Goal: Task Accomplishment & Management: Use online tool/utility

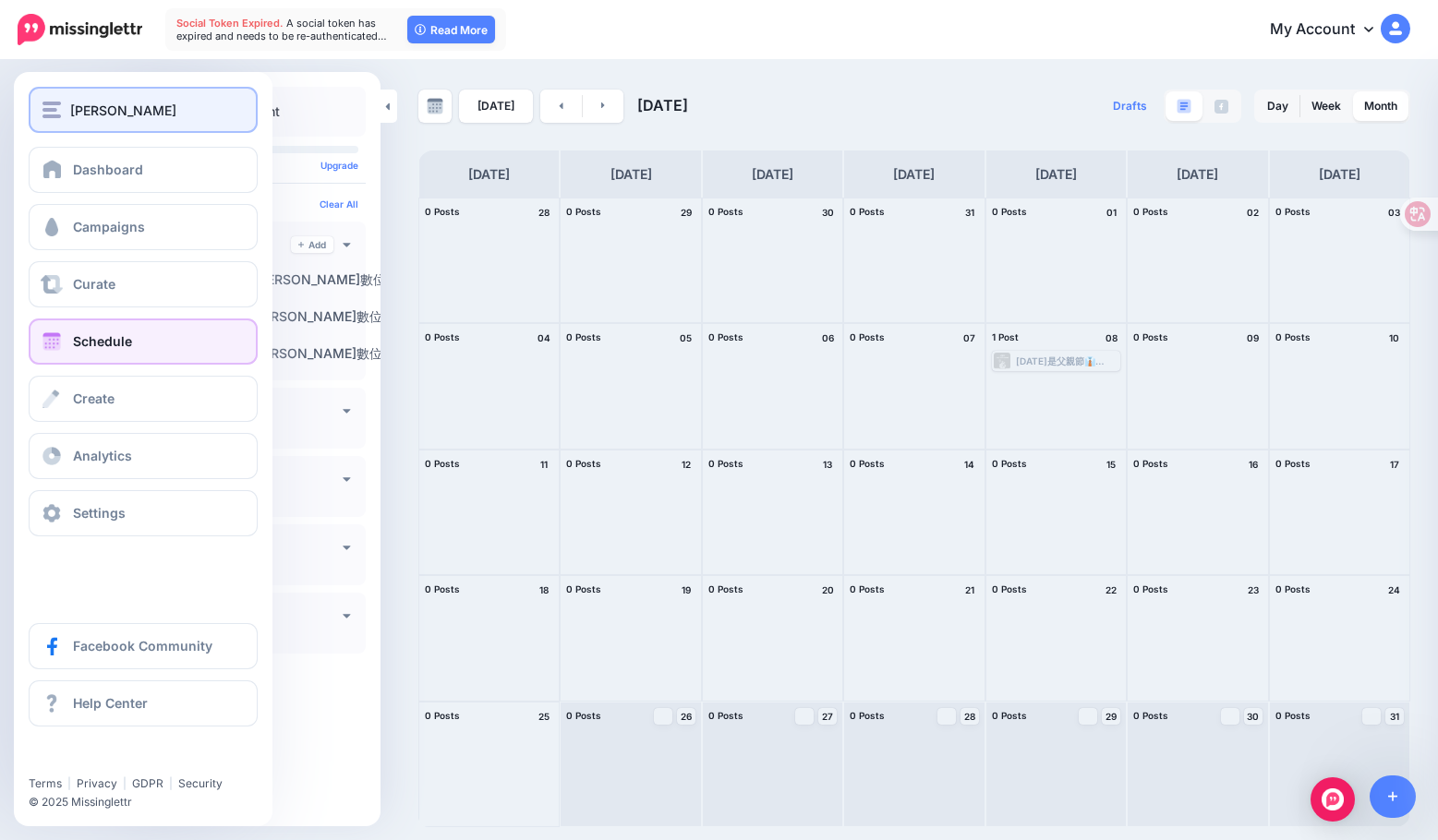
click at [62, 106] on div "[PERSON_NAME]" at bounding box center [143, 110] width 202 height 22
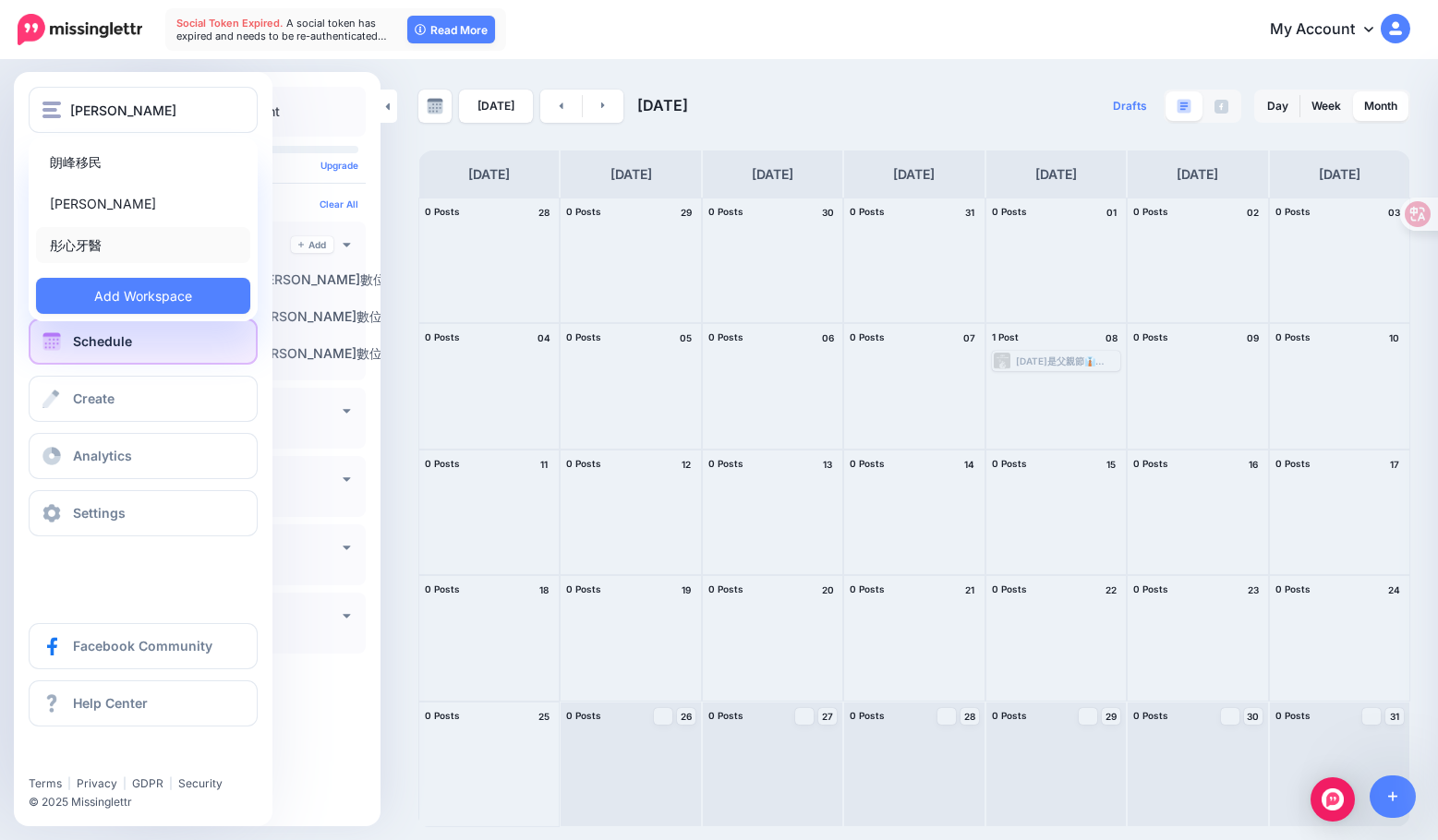
click at [99, 251] on link "彤心牙醫" at bounding box center [143, 245] width 214 height 36
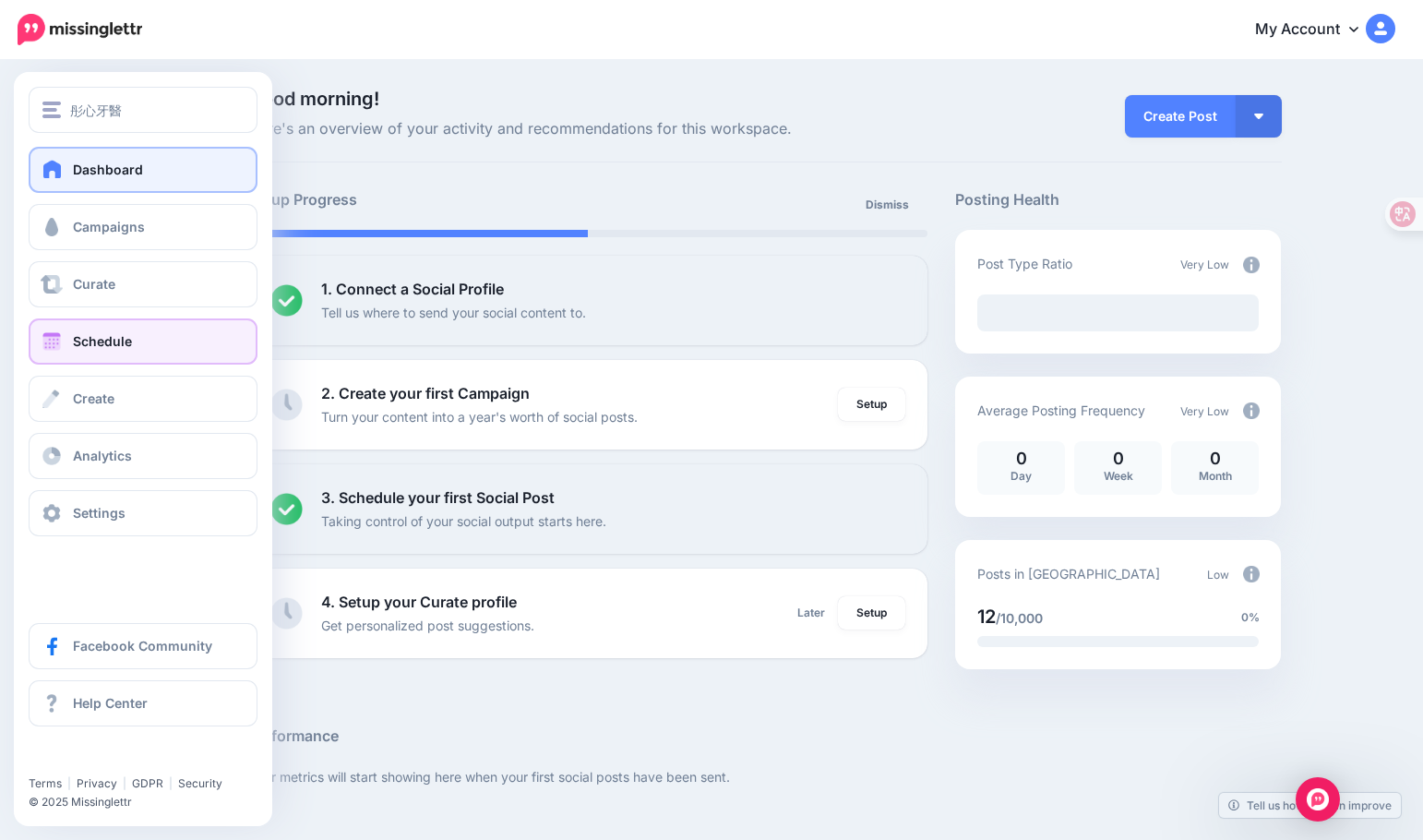
click at [84, 320] on link "Schedule" at bounding box center [143, 341] width 229 height 46
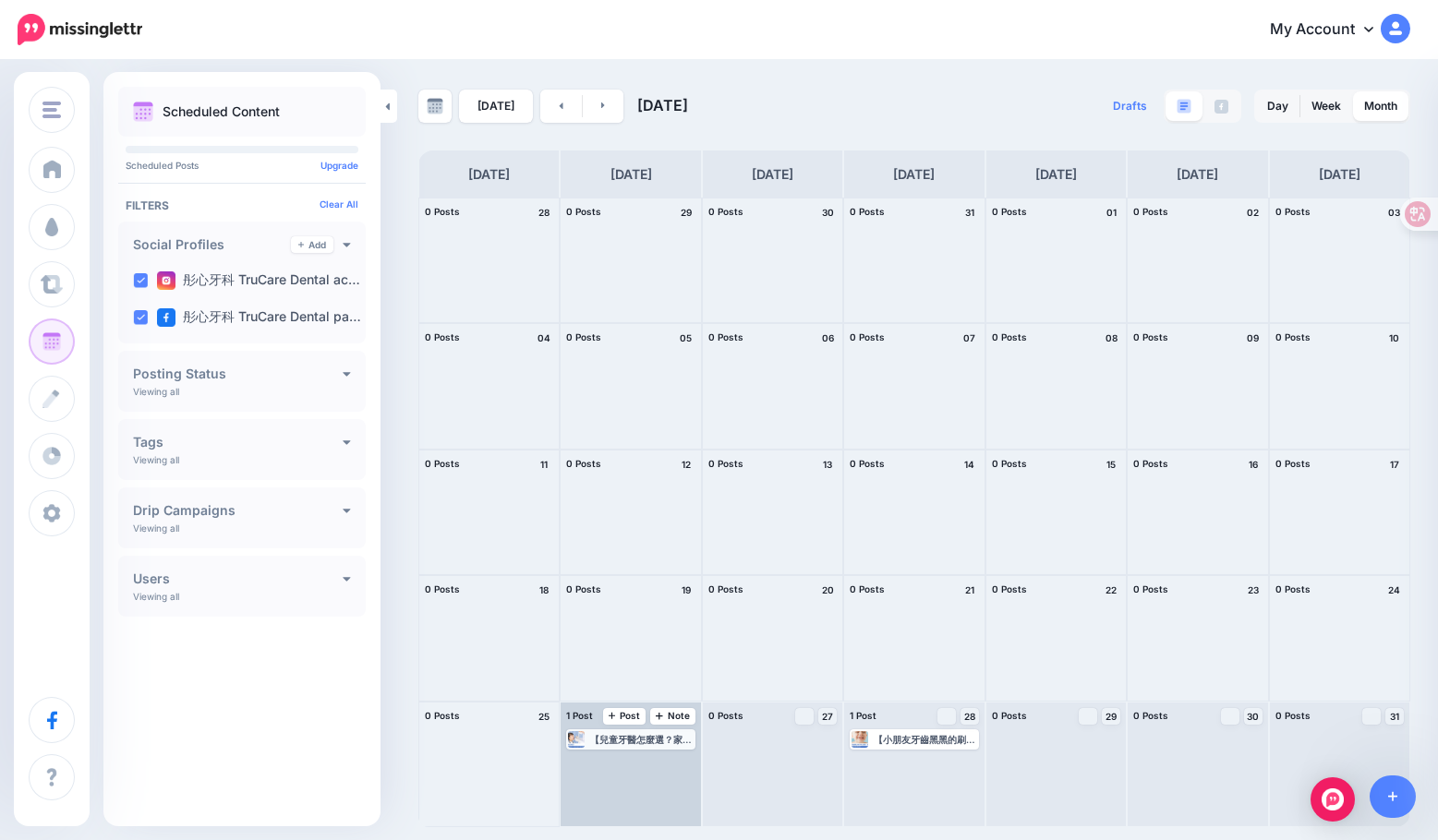
click at [623, 737] on div "【兒童牙醫怎麼選？家長必看的兒童牙科護理須知🔎】 🦷常見的兒童牙科服務 ▪️普通定期檢查 ▪️洗牙 ▪️牙齒矯正 ▪️塗氟 ▪️牙紋防蛀劑 ▪️乳齒蛀牙的牙科…" at bounding box center [641, 740] width 102 height 11
click at [616, 766] on link "Edit" at bounding box center [602, 761] width 68 height 17
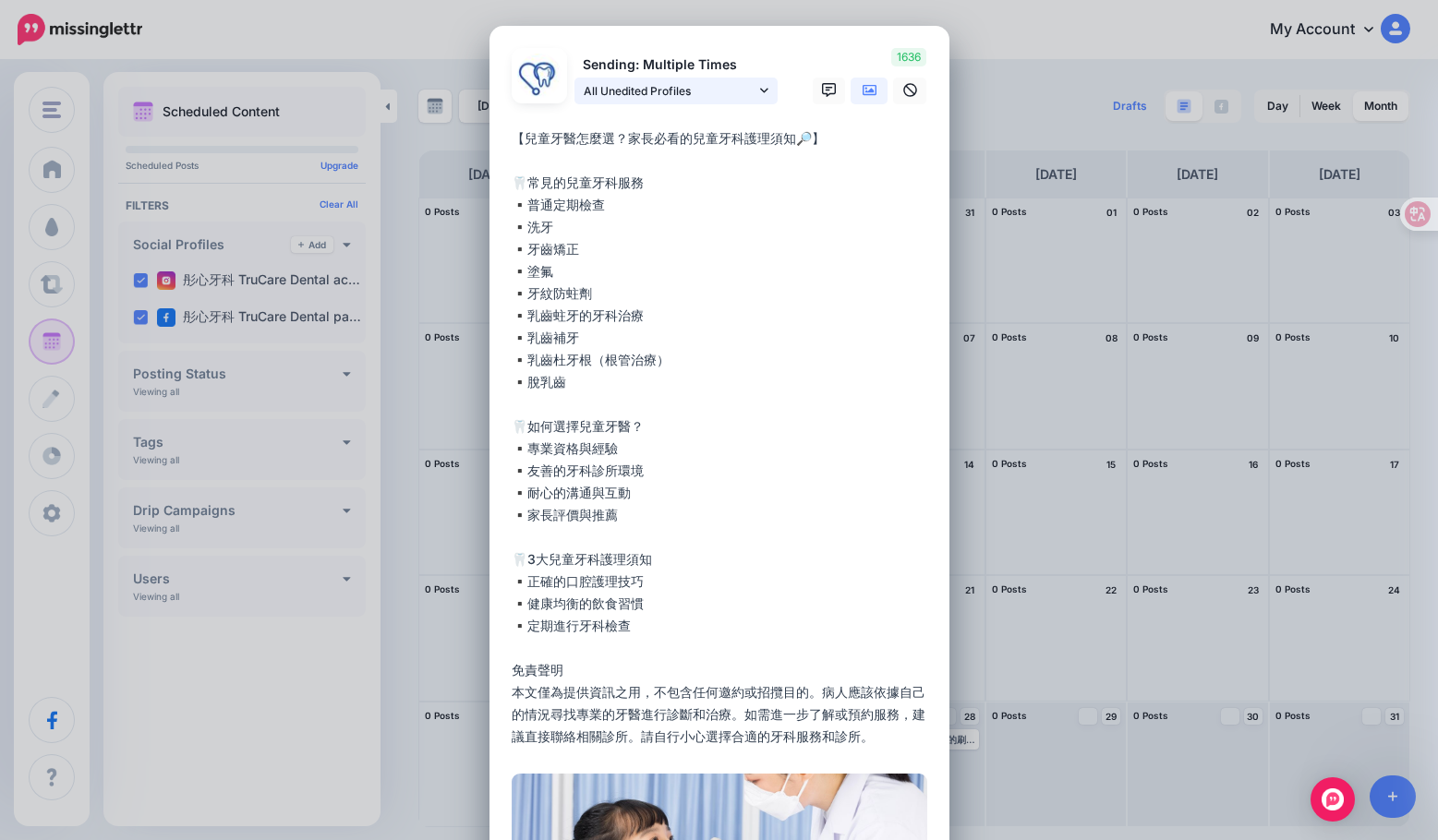
click at [743, 98] on span "All Unedited Profiles" at bounding box center [669, 91] width 172 height 20
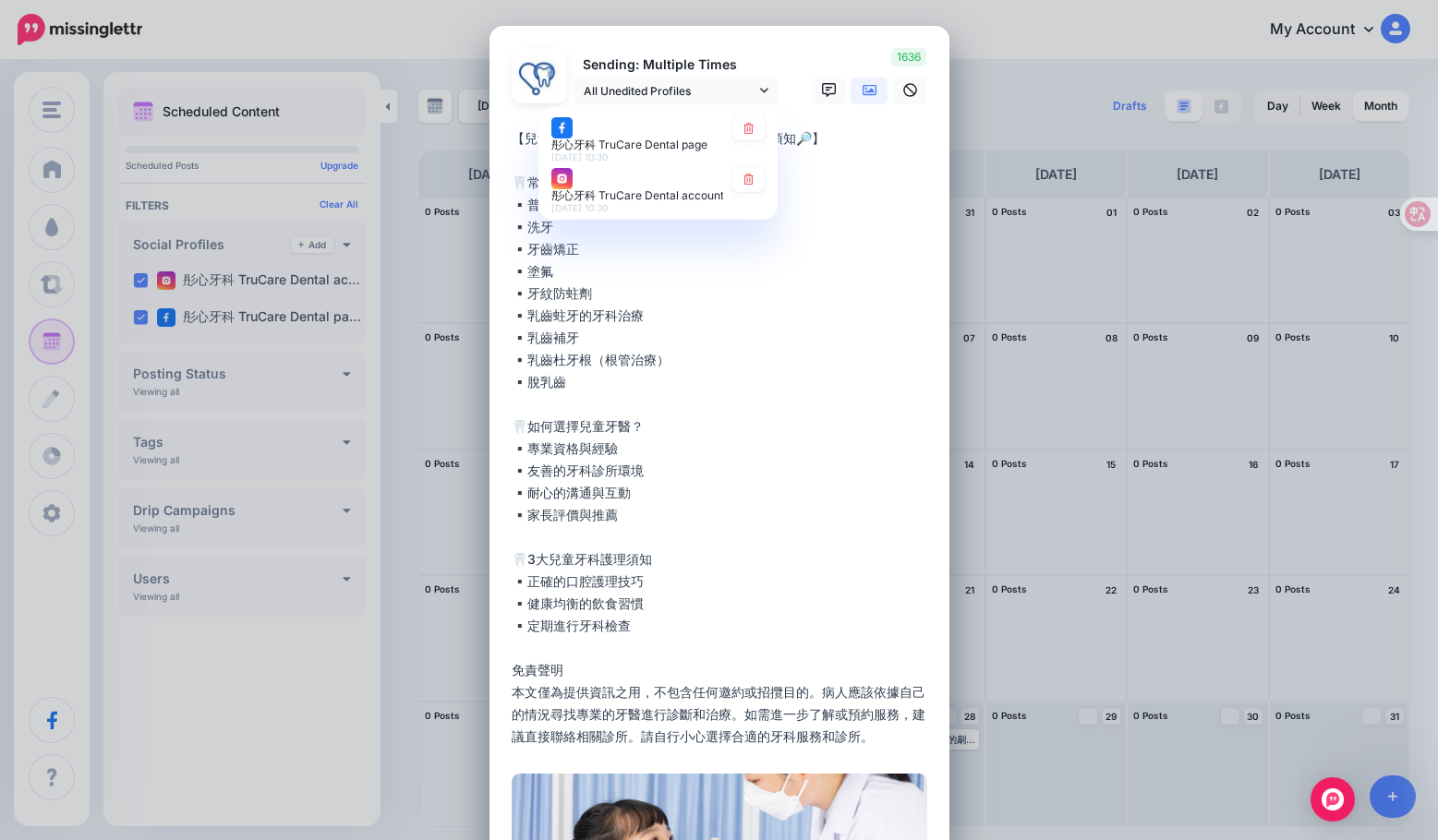
click at [896, 384] on textarea "**********" at bounding box center [723, 438] width 425 height 621
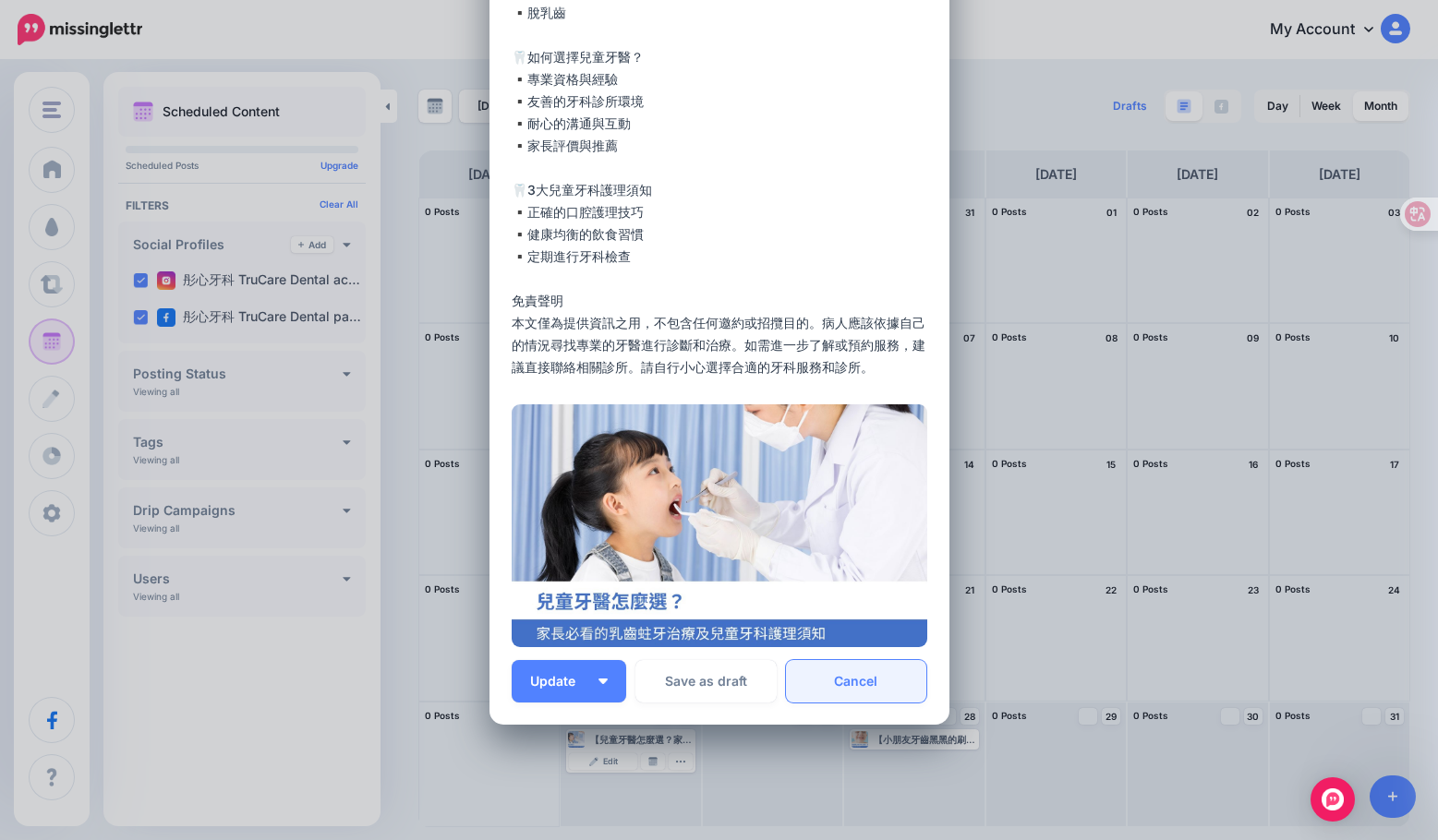
scroll to position [454, 0]
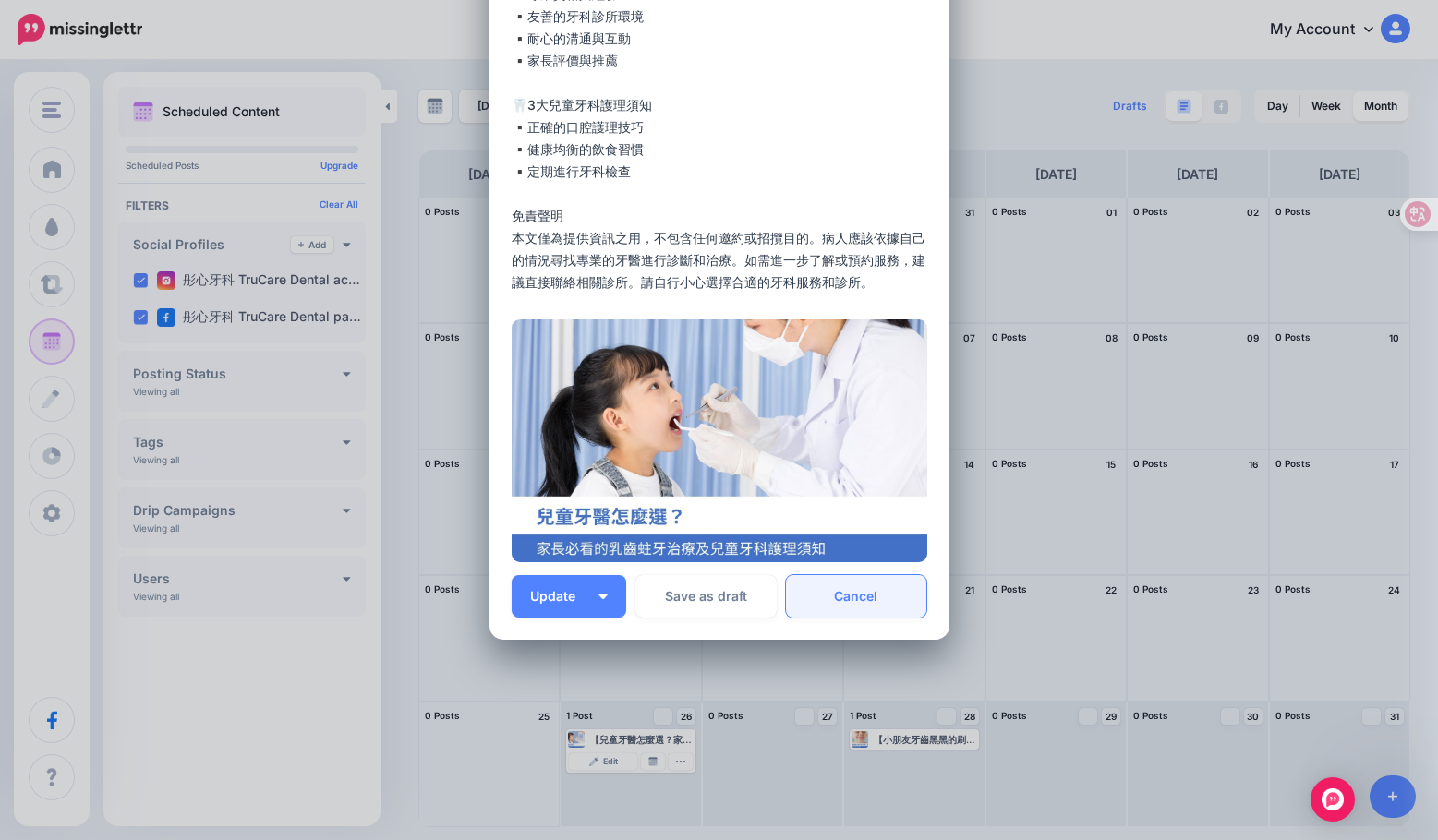
click at [873, 600] on link "Cancel" at bounding box center [856, 595] width 142 height 42
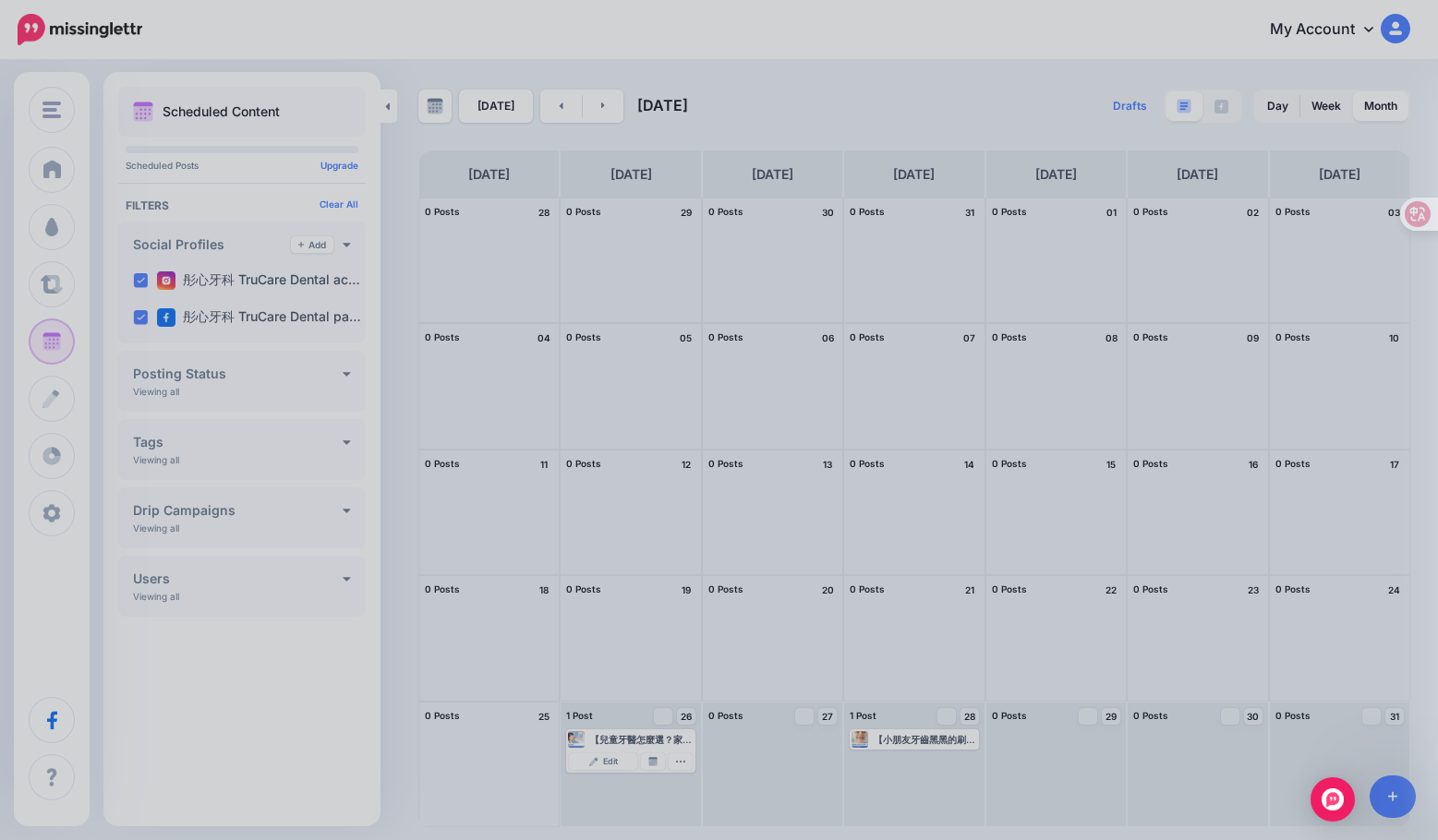
scroll to position [0, 0]
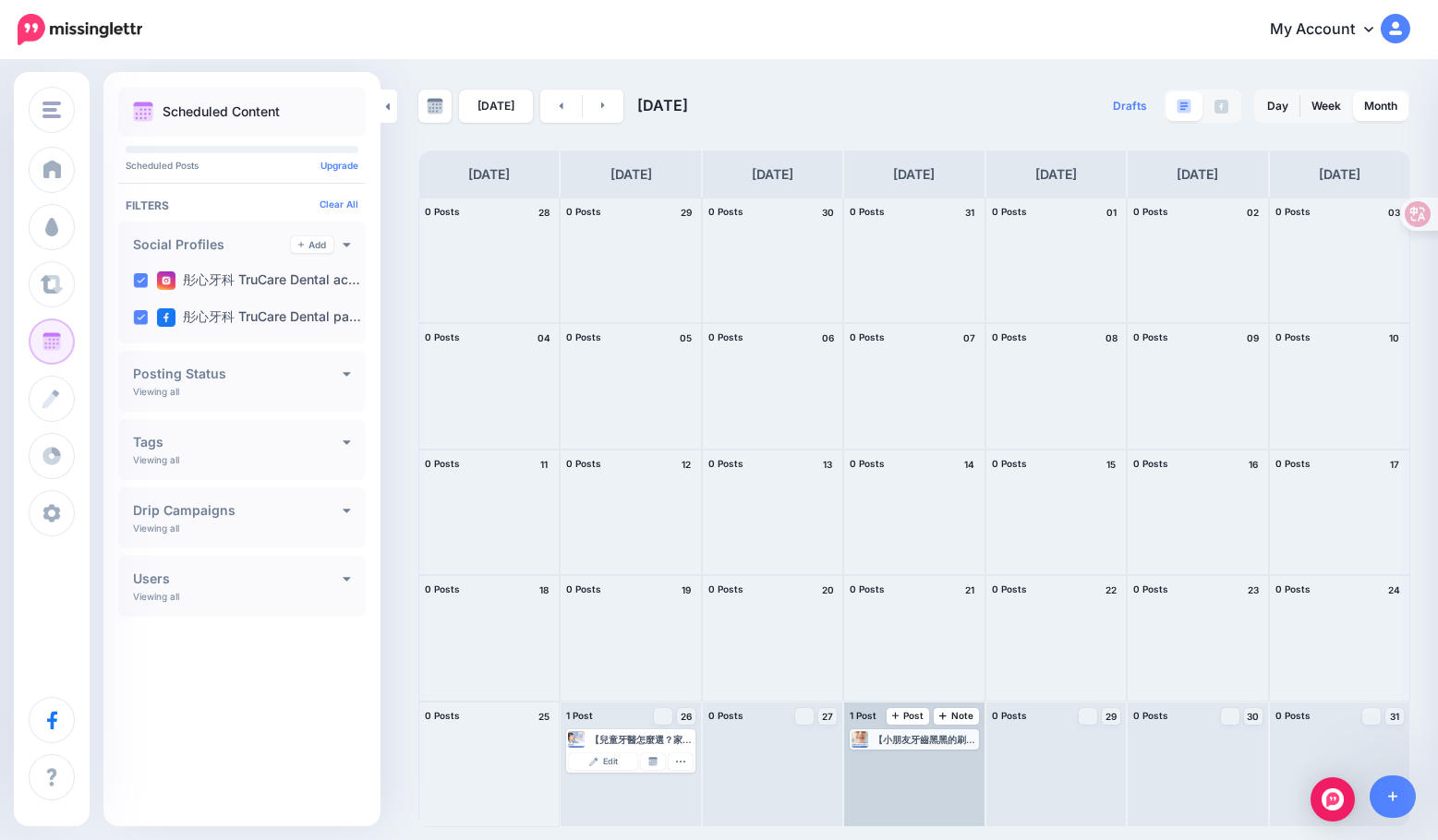
click at [911, 745] on div "【小朋友牙齒黑黑的刷不掉怎麼辦？牙醫話你知成因📌】 🔎小朋友牙齒黑黑的是蛀牙嗎？ 小朋友的牙齒會出現黑色斑點，並不一定代表蛀牙，也有可能是色素沉澱或外傷所致。…" at bounding box center [914, 740] width 125 height 17
click at [903, 759] on link "Edit" at bounding box center [886, 761] width 68 height 17
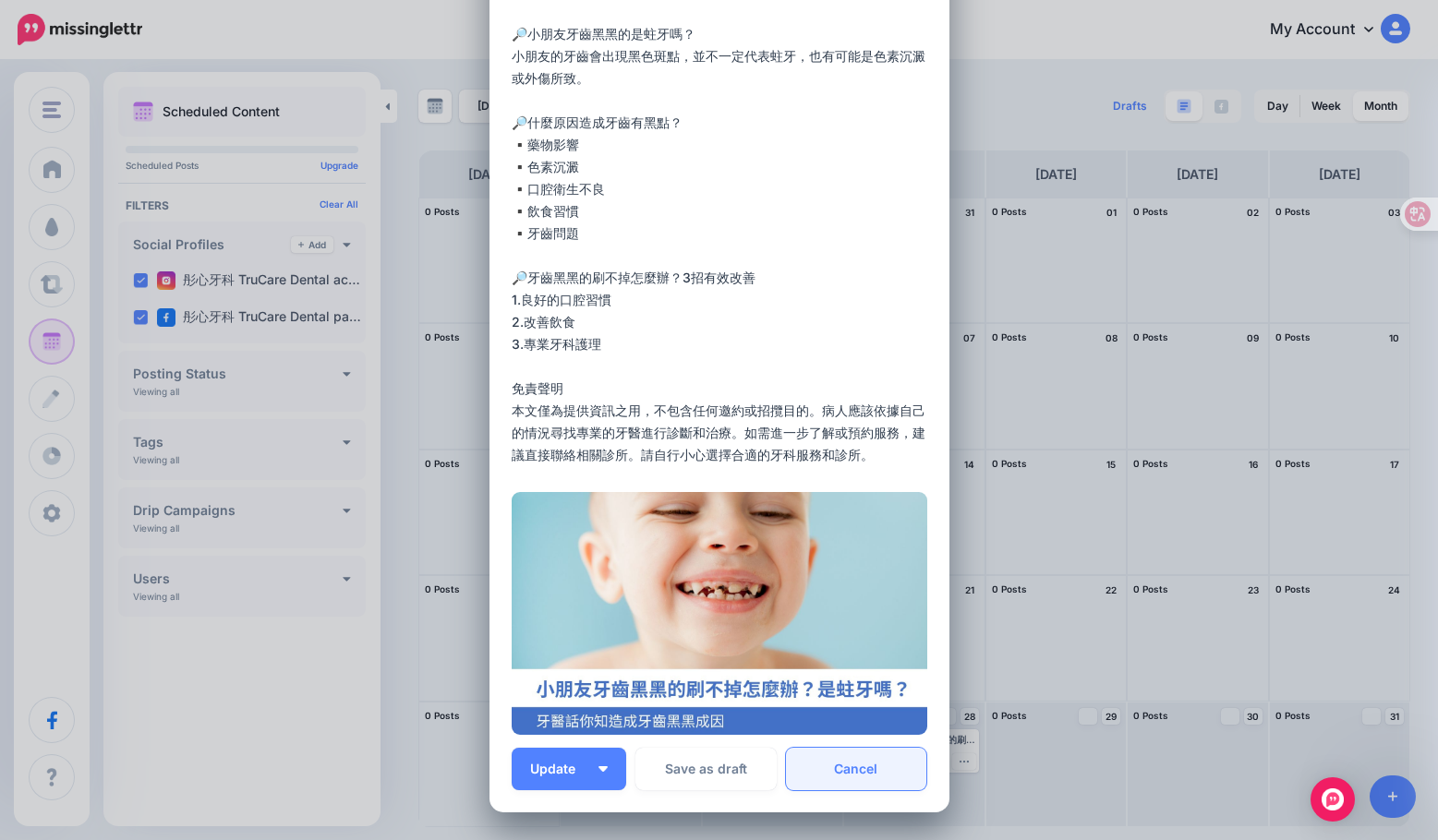
scroll to position [277, 0]
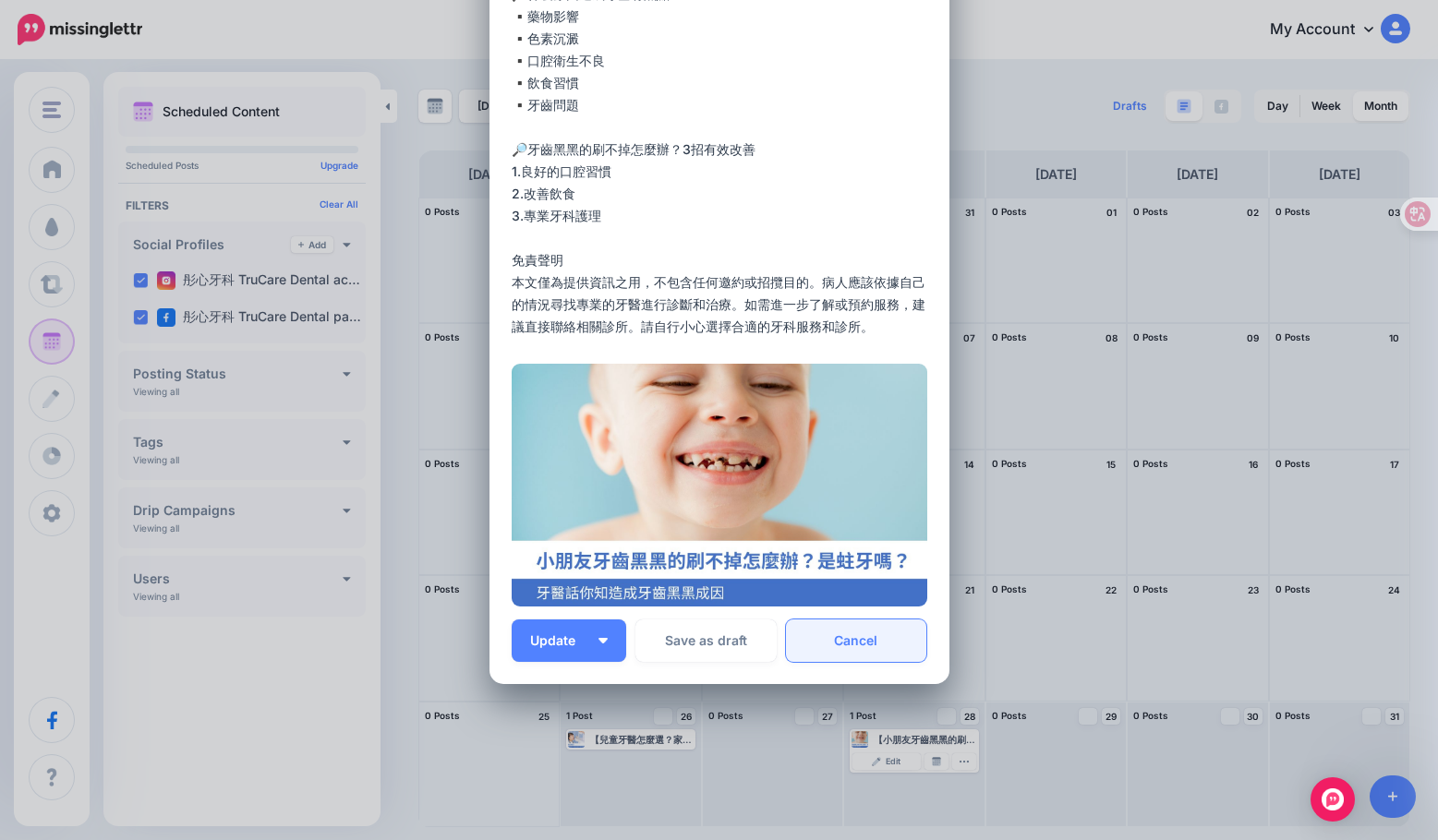
click at [887, 647] on link "Cancel" at bounding box center [856, 640] width 142 height 42
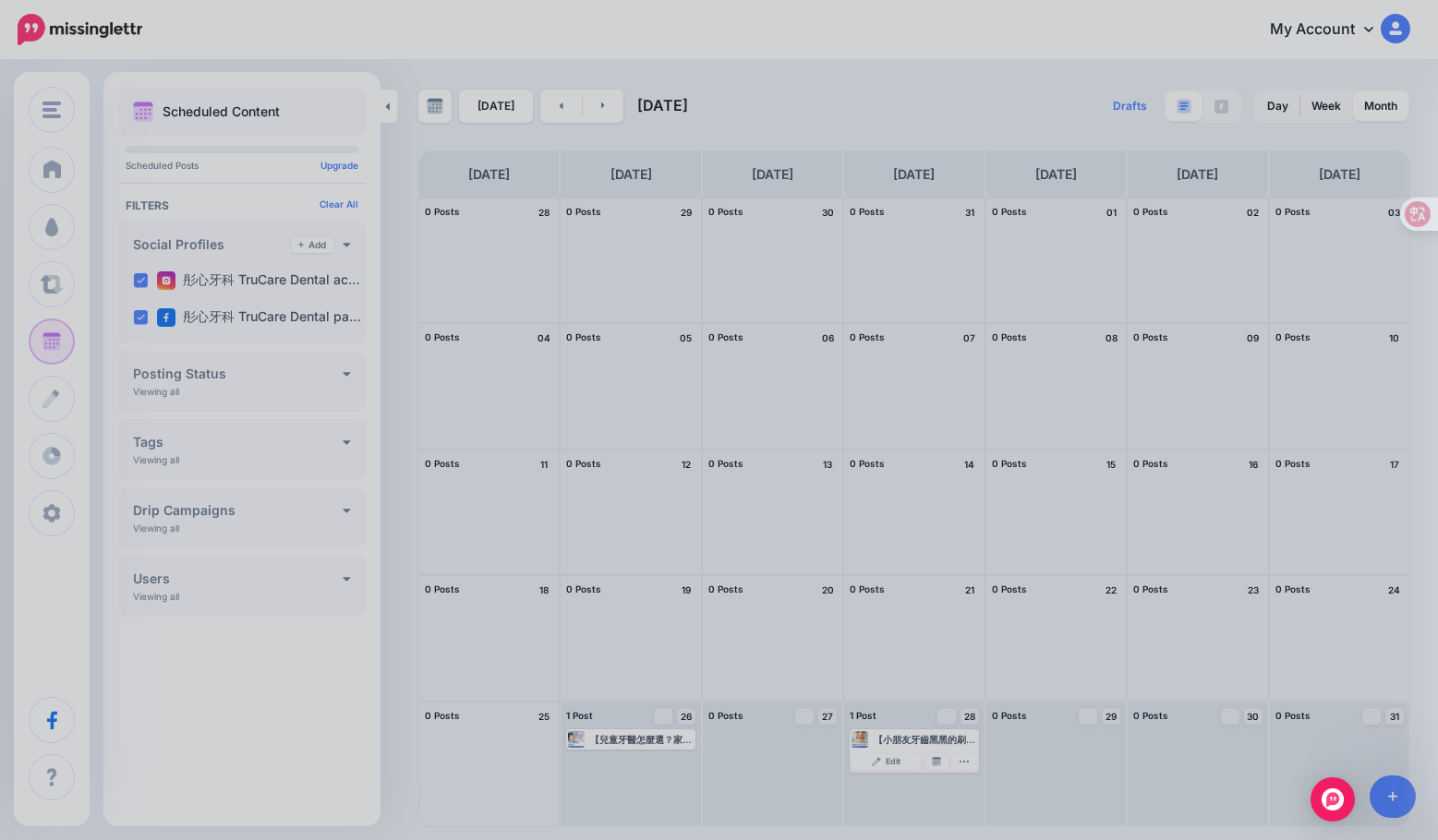
scroll to position [0, 0]
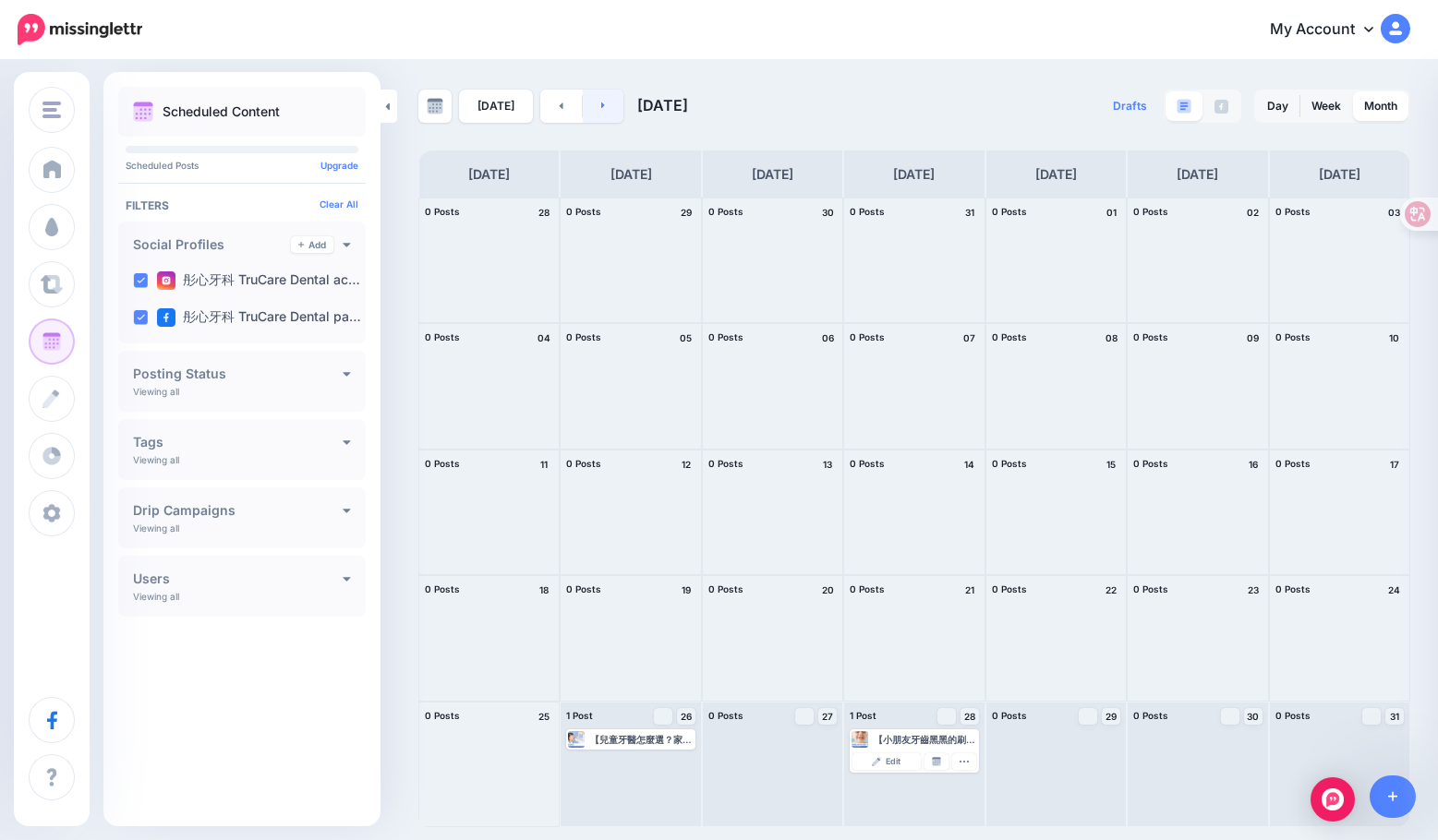
click at [601, 102] on link at bounding box center [603, 105] width 41 height 33
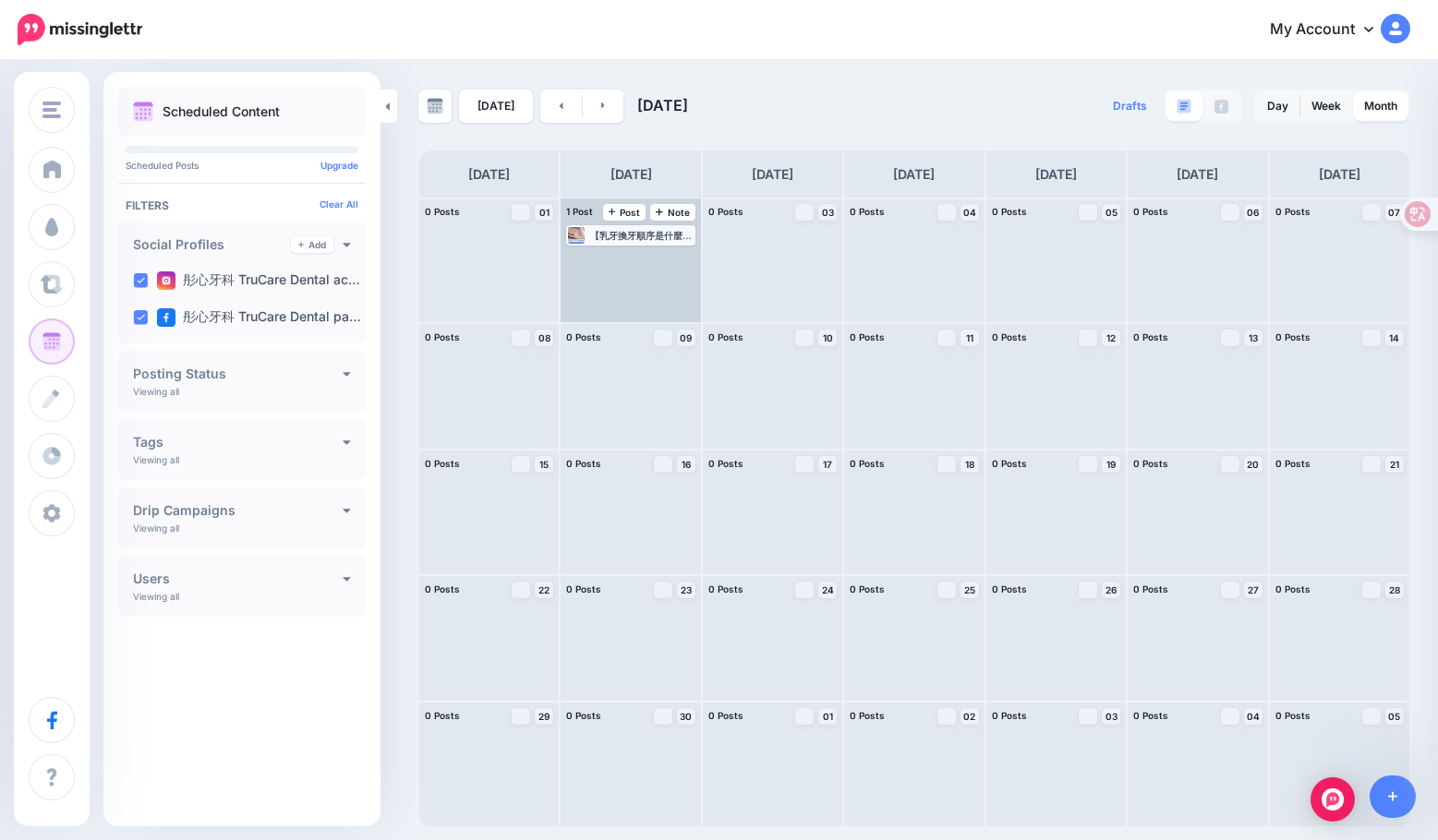
click at [634, 233] on div "【乳牙換牙順序是什麼？兒童換牙期注意事項✏️】 📌小孩幾歲開始換牙？ ▪️兒童換牙年紀會到幾歲？ ▪️乳牙換牙時間 ▪️有幾顆牙齒會換牙？ ▪️換牙年齡表 📌…" at bounding box center [641, 235] width 102 height 11
click at [611, 257] on span "Edit" at bounding box center [611, 258] width 15 height 9
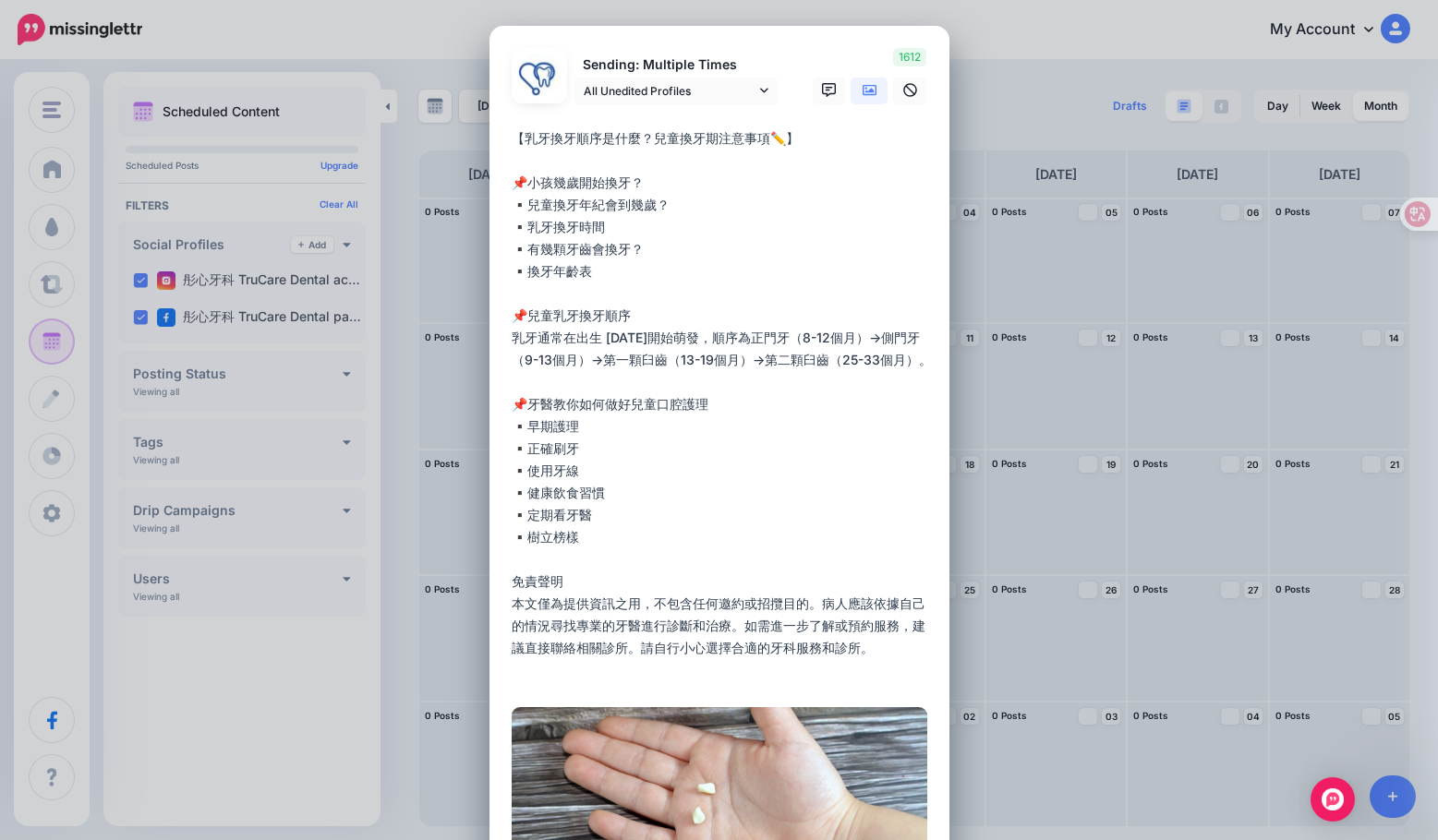
click at [746, 337] on textarea "**********" at bounding box center [723, 404] width 425 height 554
drag, startPoint x: 665, startPoint y: 202, endPoint x: 500, endPoint y: 216, distance: 165.6
click at [500, 216] on div "Loading Sending: Multiple Times All Unedited Profiles 2nd Sep 10:30" at bounding box center [719, 527] width 460 height 1001
click at [683, 315] on textarea "**********" at bounding box center [723, 404] width 425 height 554
drag, startPoint x: 608, startPoint y: 274, endPoint x: 475, endPoint y: 181, distance: 162.3
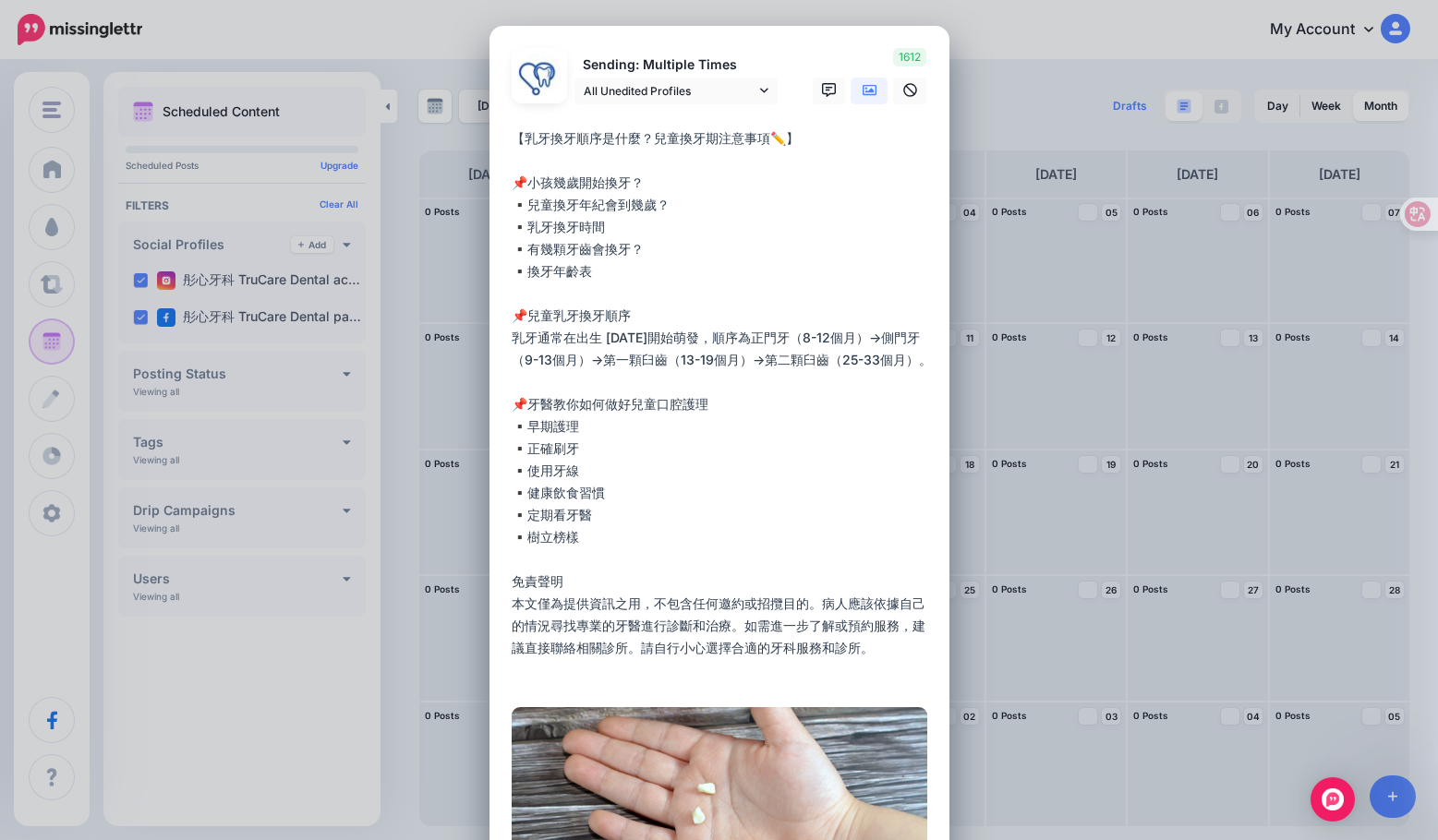
click at [475, 181] on div "Edit Post Loading Sending: Multiple Times All Unedited Profiles" at bounding box center [719, 420] width 1438 height 840
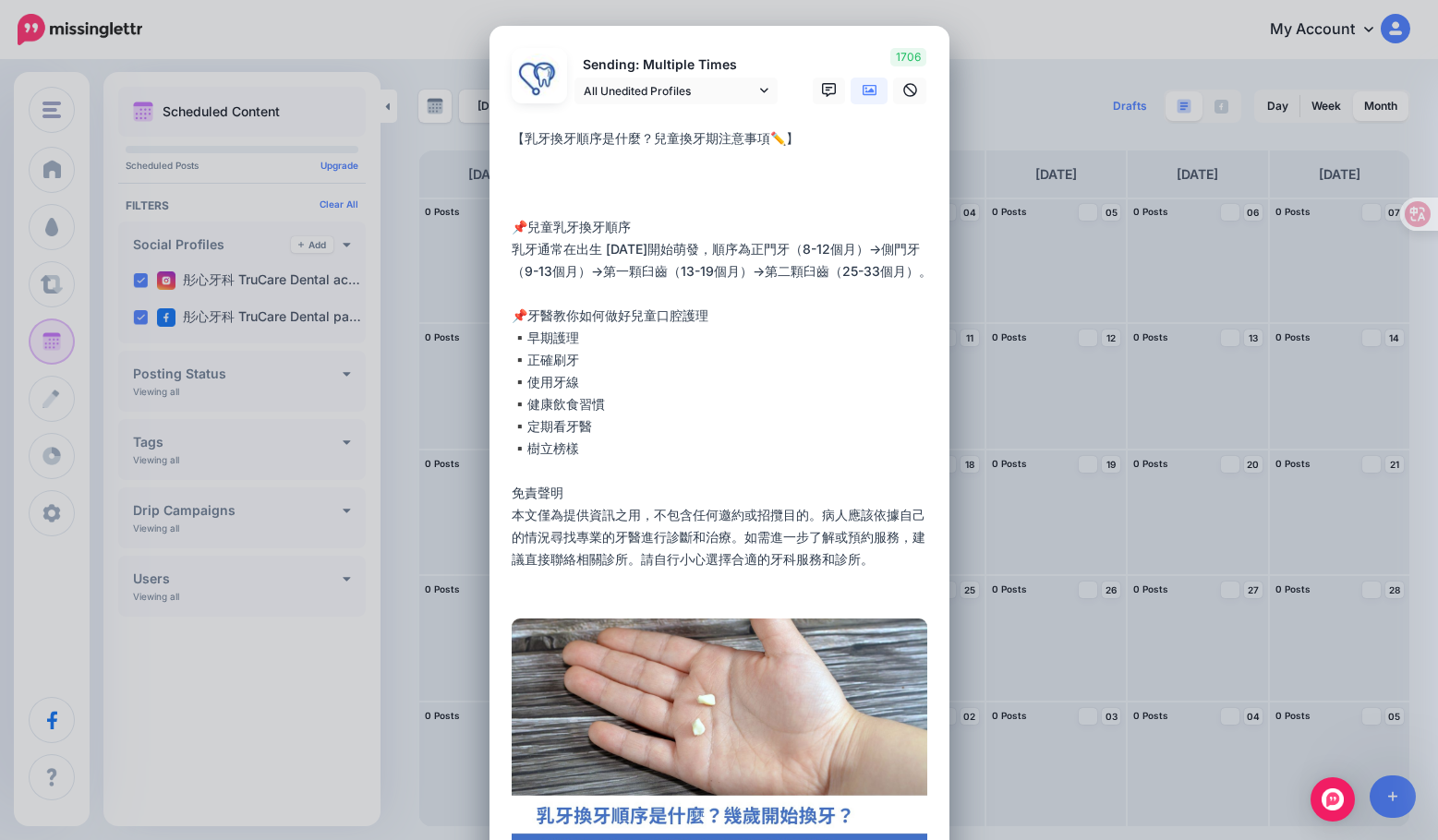
click at [511, 218] on textarea "**********" at bounding box center [723, 360] width 425 height 465
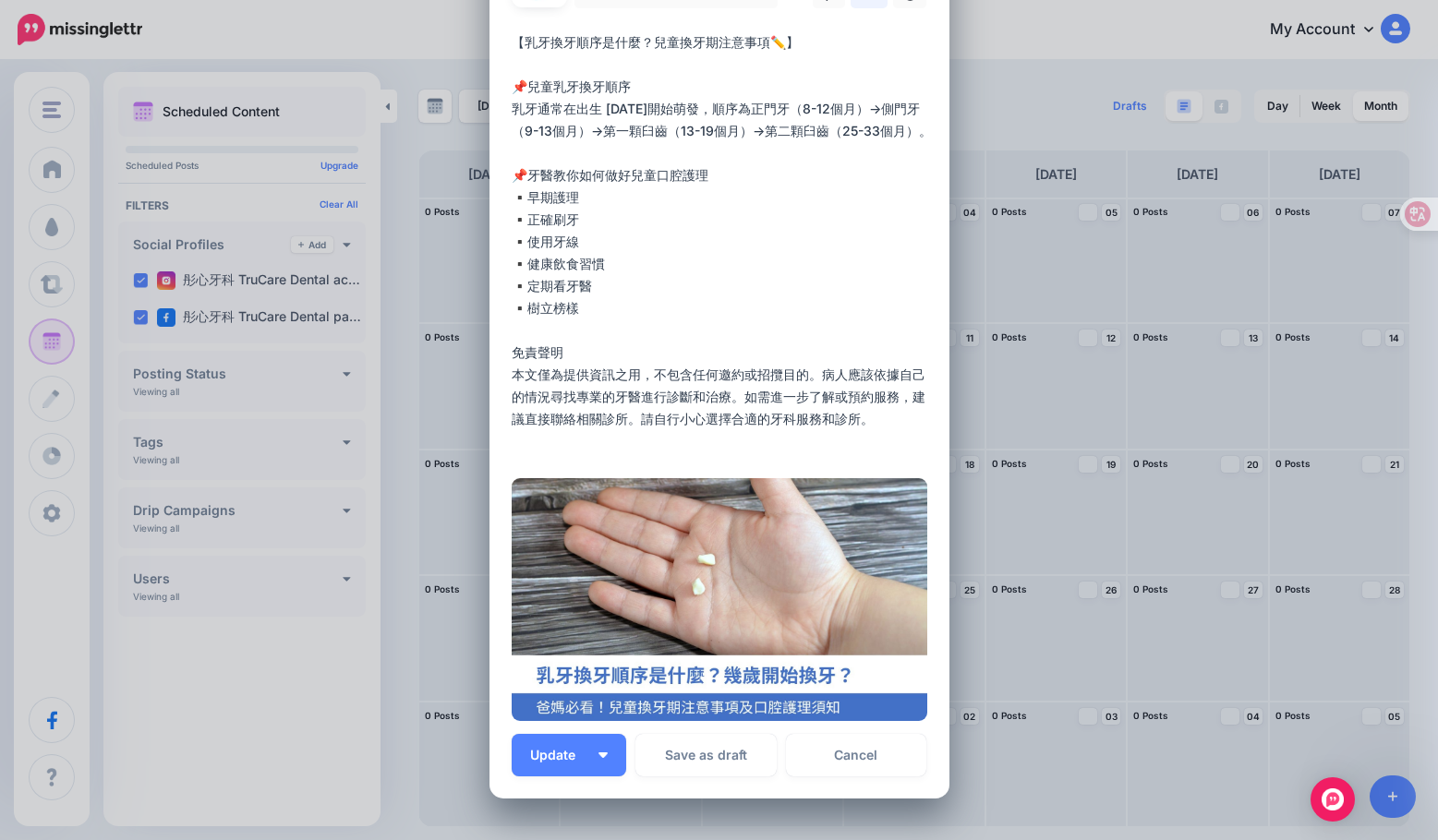
scroll to position [185, 0]
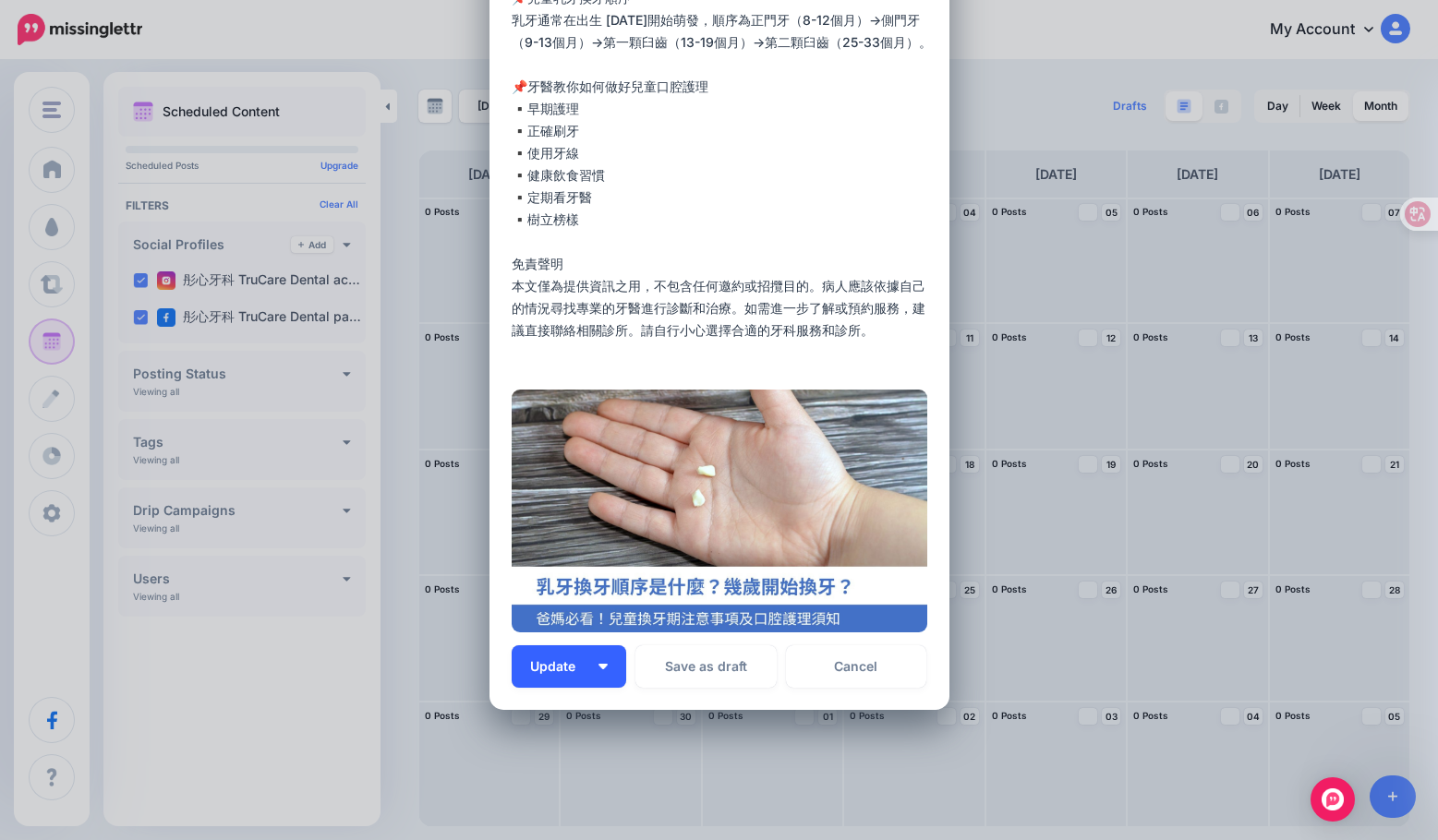
type textarea "**********"
click at [598, 666] on img "button" at bounding box center [603, 667] width 9 height 6
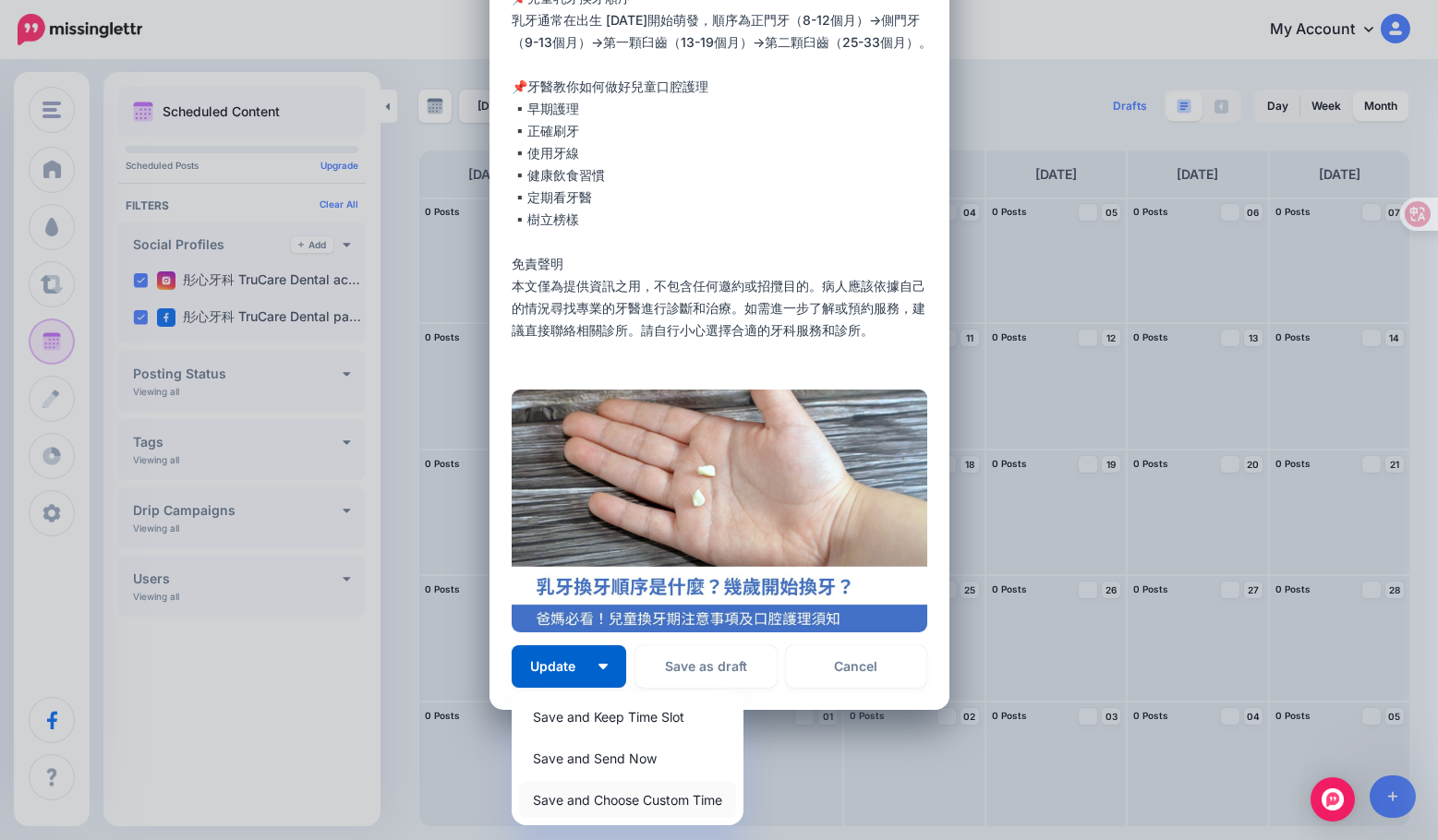
click at [678, 802] on link "Save and Choose Custom Time" at bounding box center [627, 800] width 217 height 36
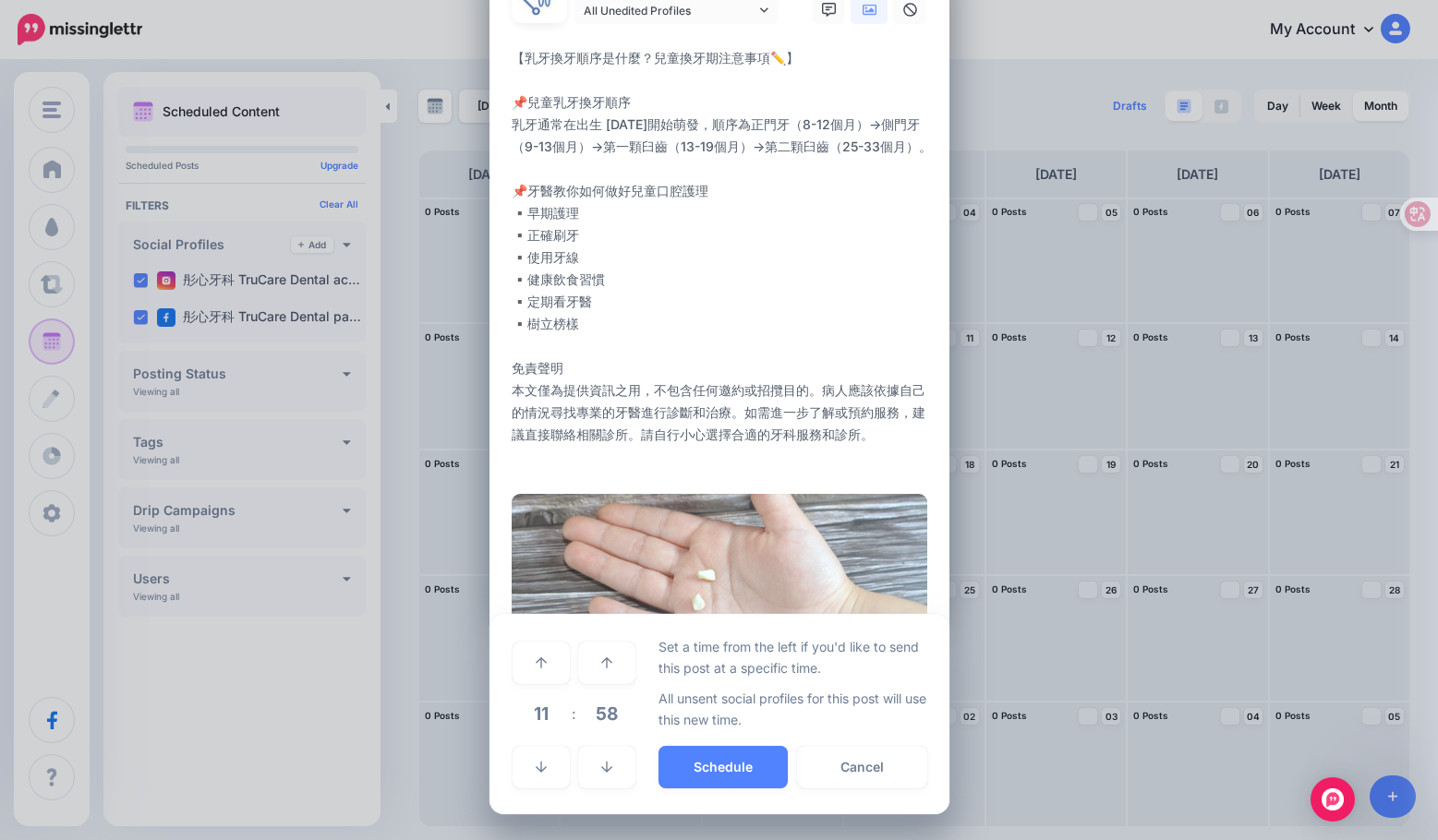
scroll to position [81, 0]
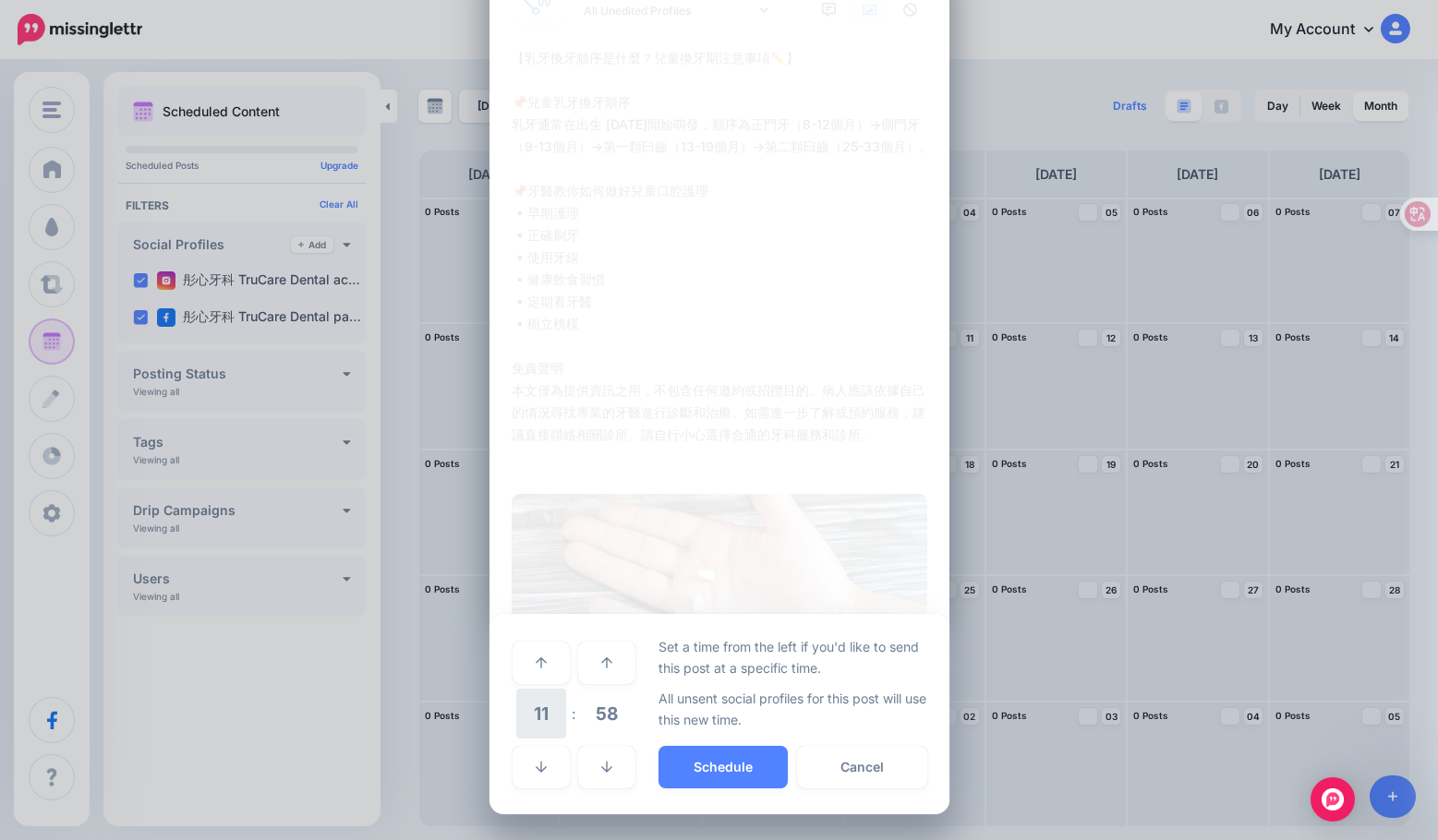
click at [545, 708] on span "11" at bounding box center [540, 712] width 50 height 50
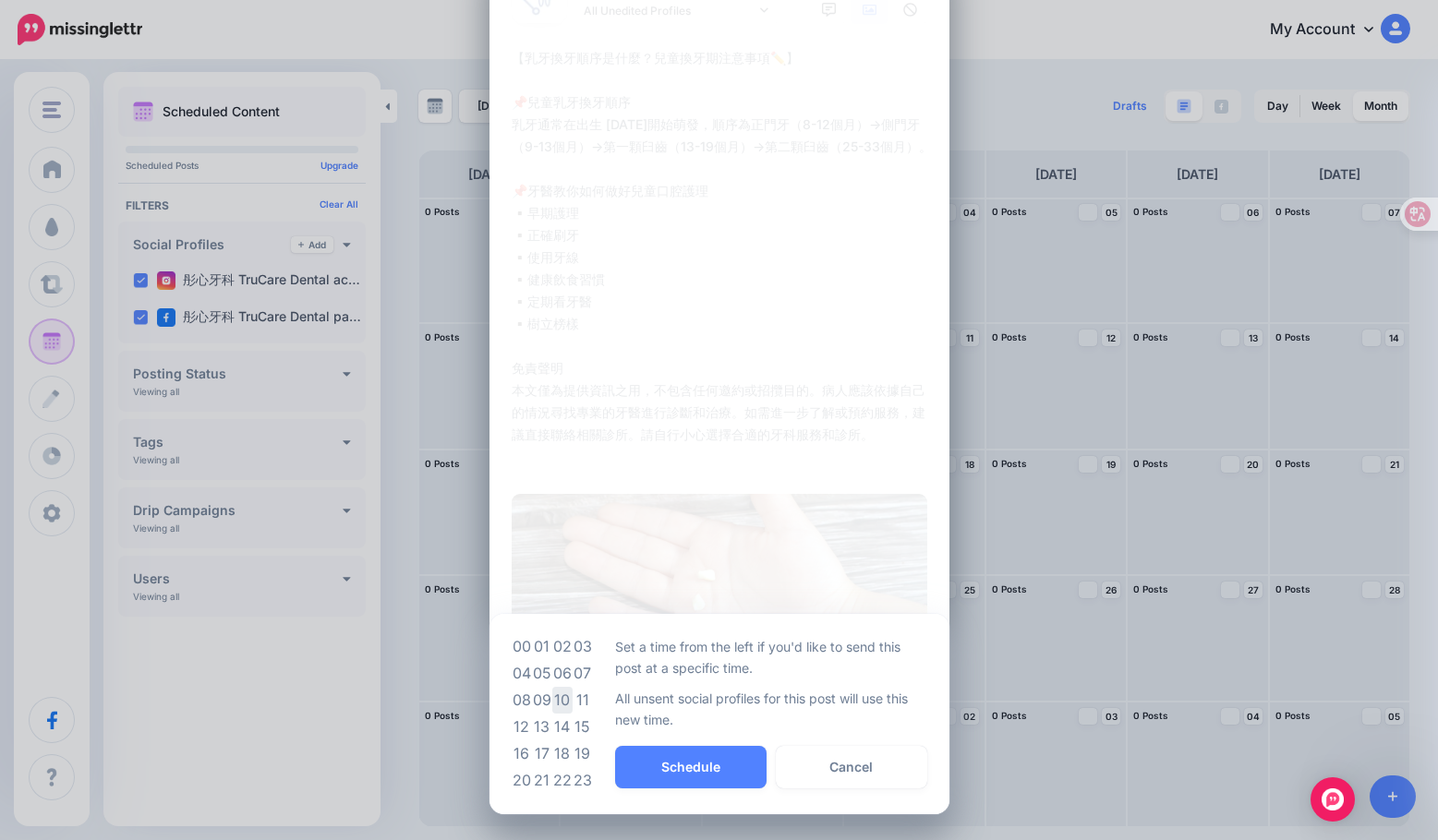
click at [554, 703] on td "10" at bounding box center [563, 699] width 21 height 27
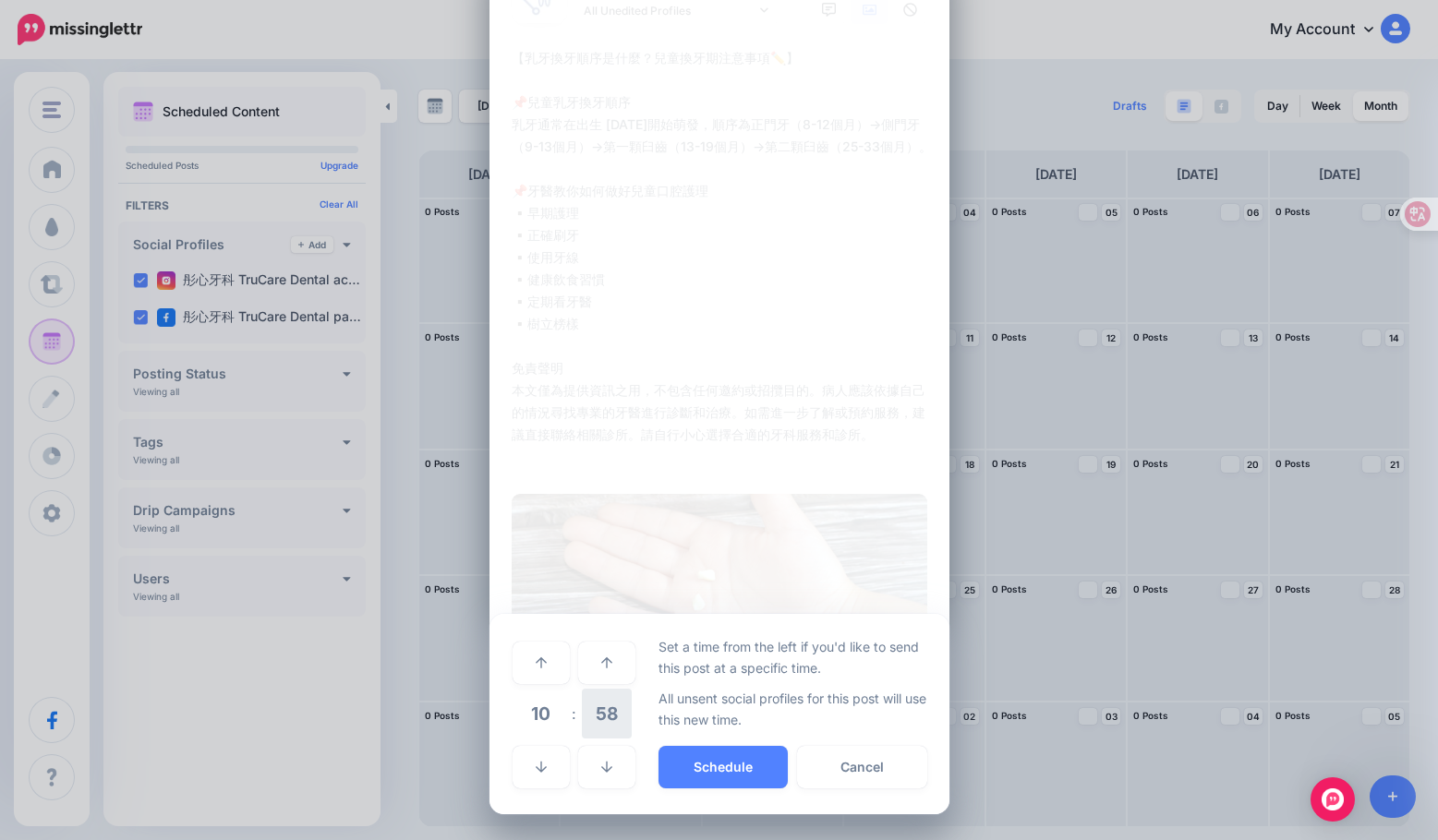
click at [586, 724] on span "58" at bounding box center [606, 712] width 50 height 50
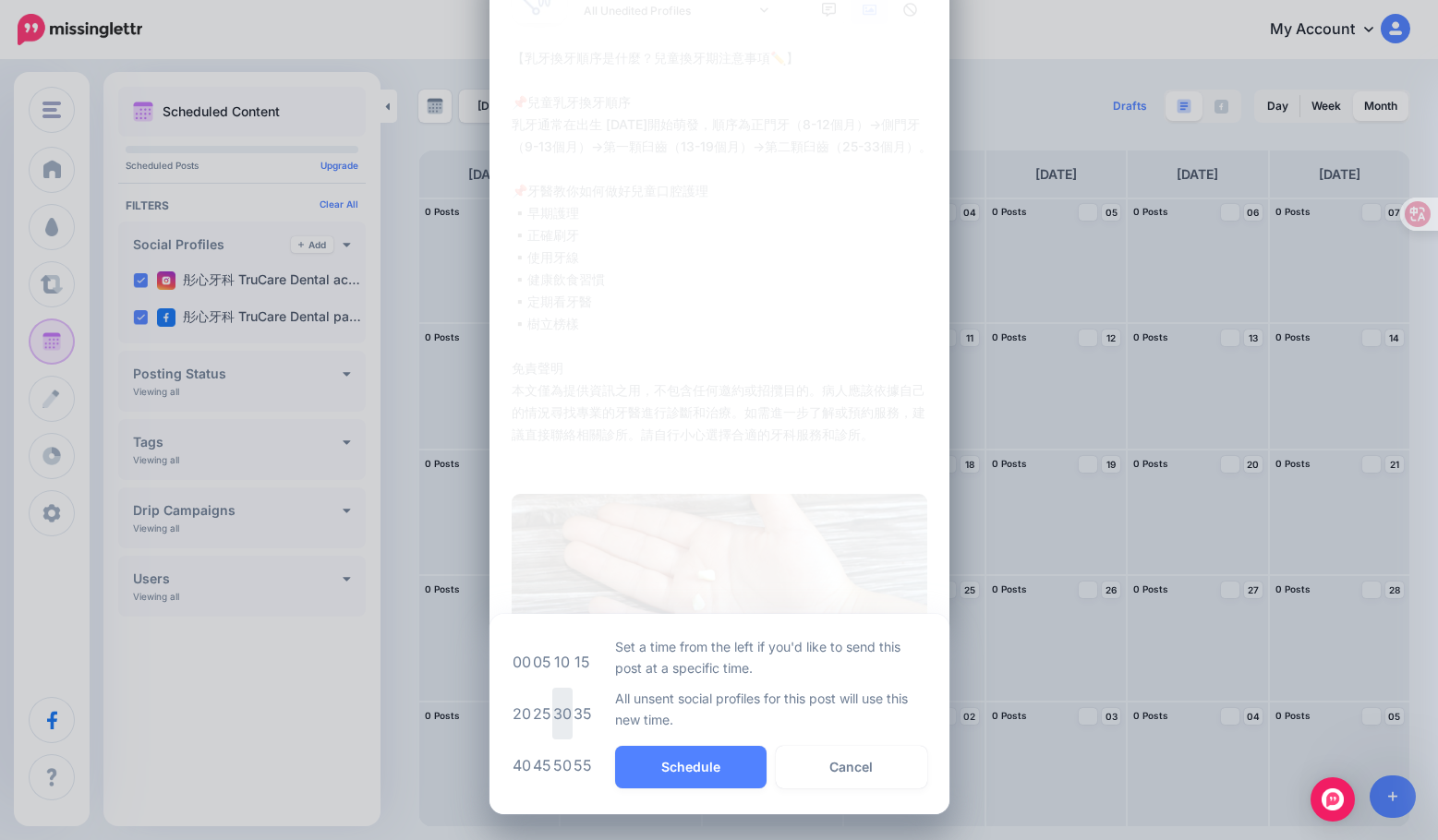
click at [554, 707] on td "30" at bounding box center [563, 712] width 21 height 52
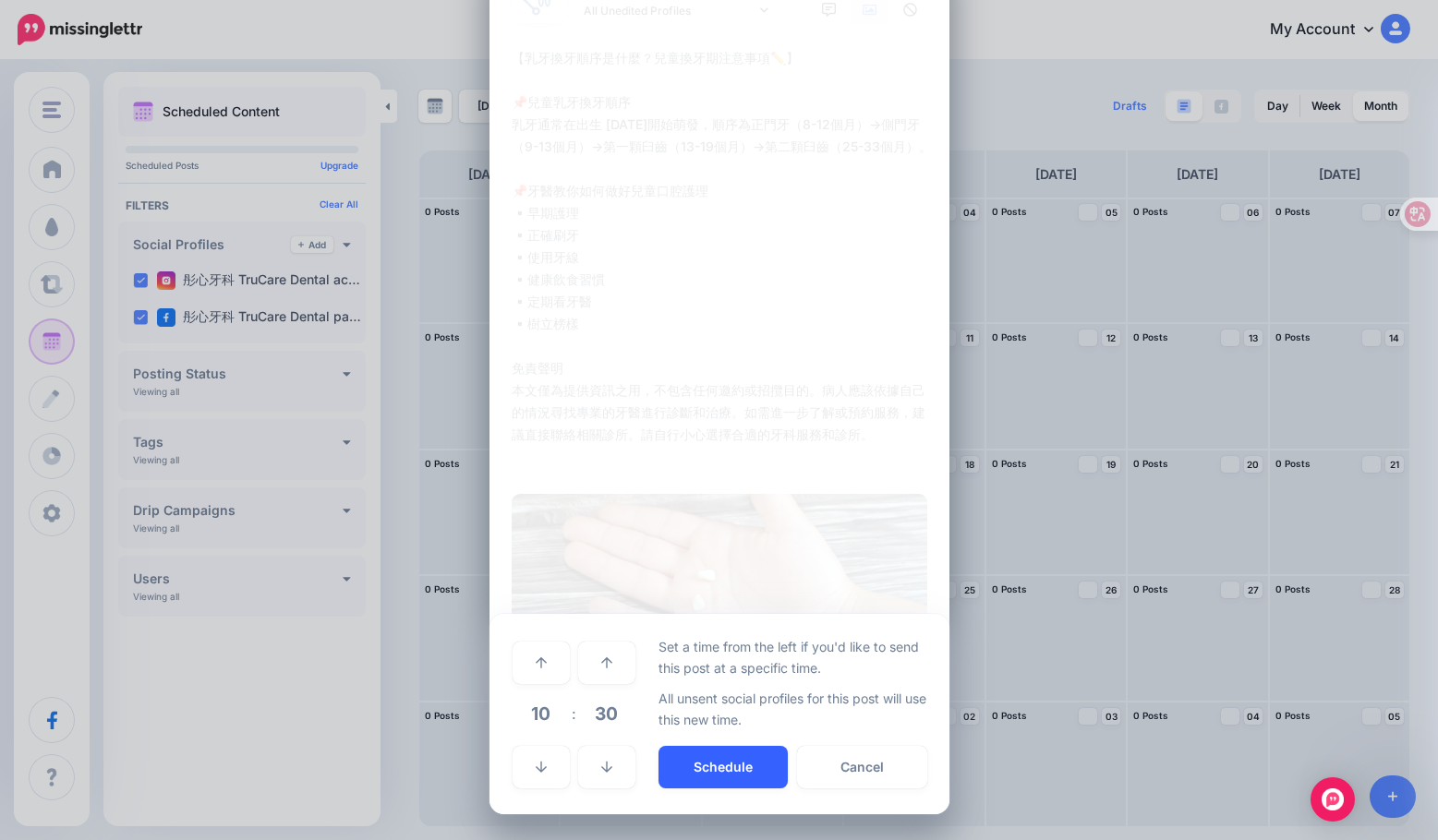
click at [729, 770] on button "Schedule" at bounding box center [723, 766] width 129 height 42
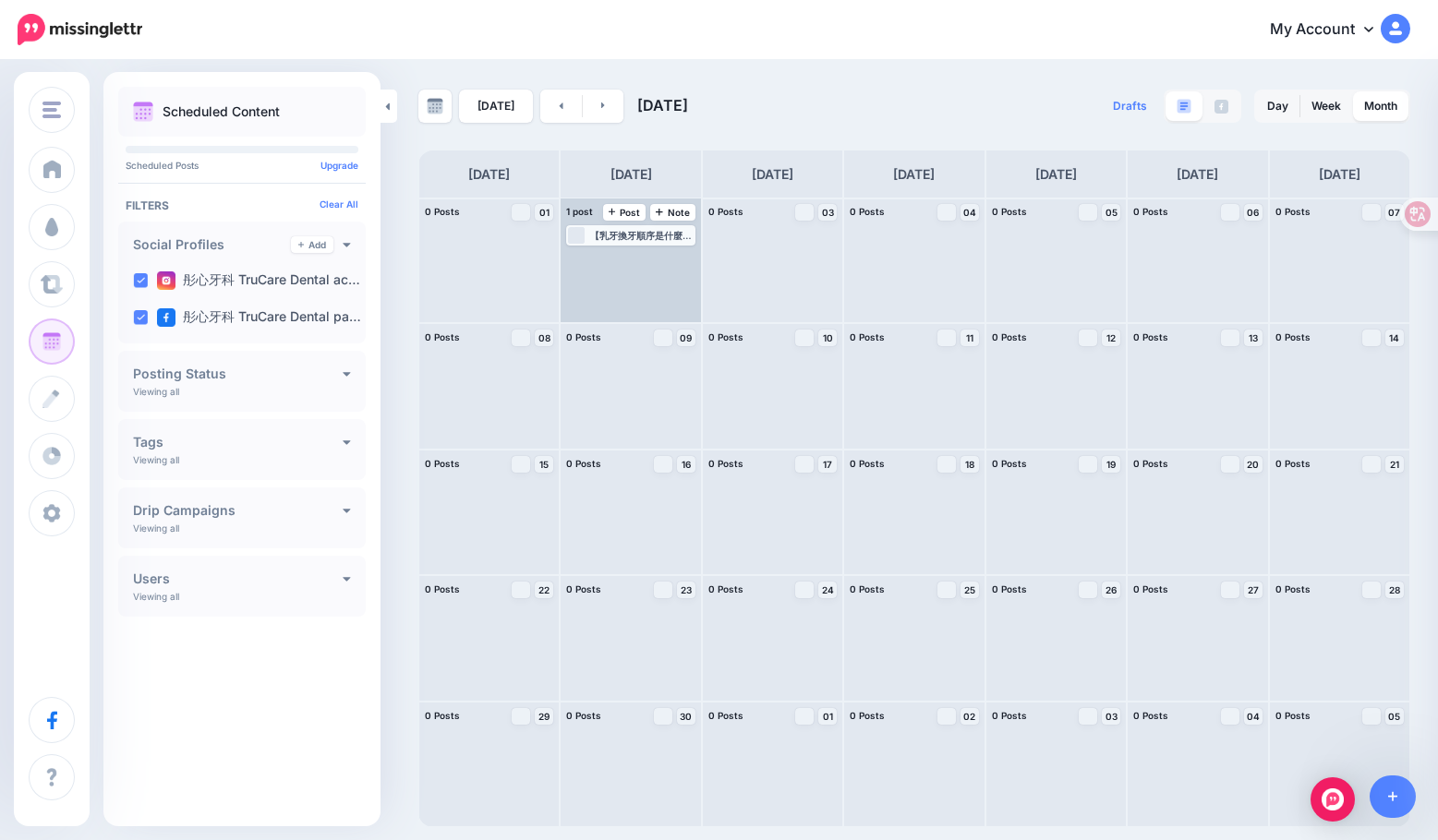
click at [615, 238] on div "【乳牙換牙順序是什麼？兒童換牙期注意事項✏️】 📌小孩幾歲開始換牙？ ▪️兒童換牙年紀會到幾歲？ ▪️乳牙換牙時間 ▪️有幾顆牙齒會換牙？ ▪️換牙年齡表 📌…" at bounding box center [641, 235] width 102 height 11
click at [606, 253] on span "Edit" at bounding box center [611, 258] width 15 height 9
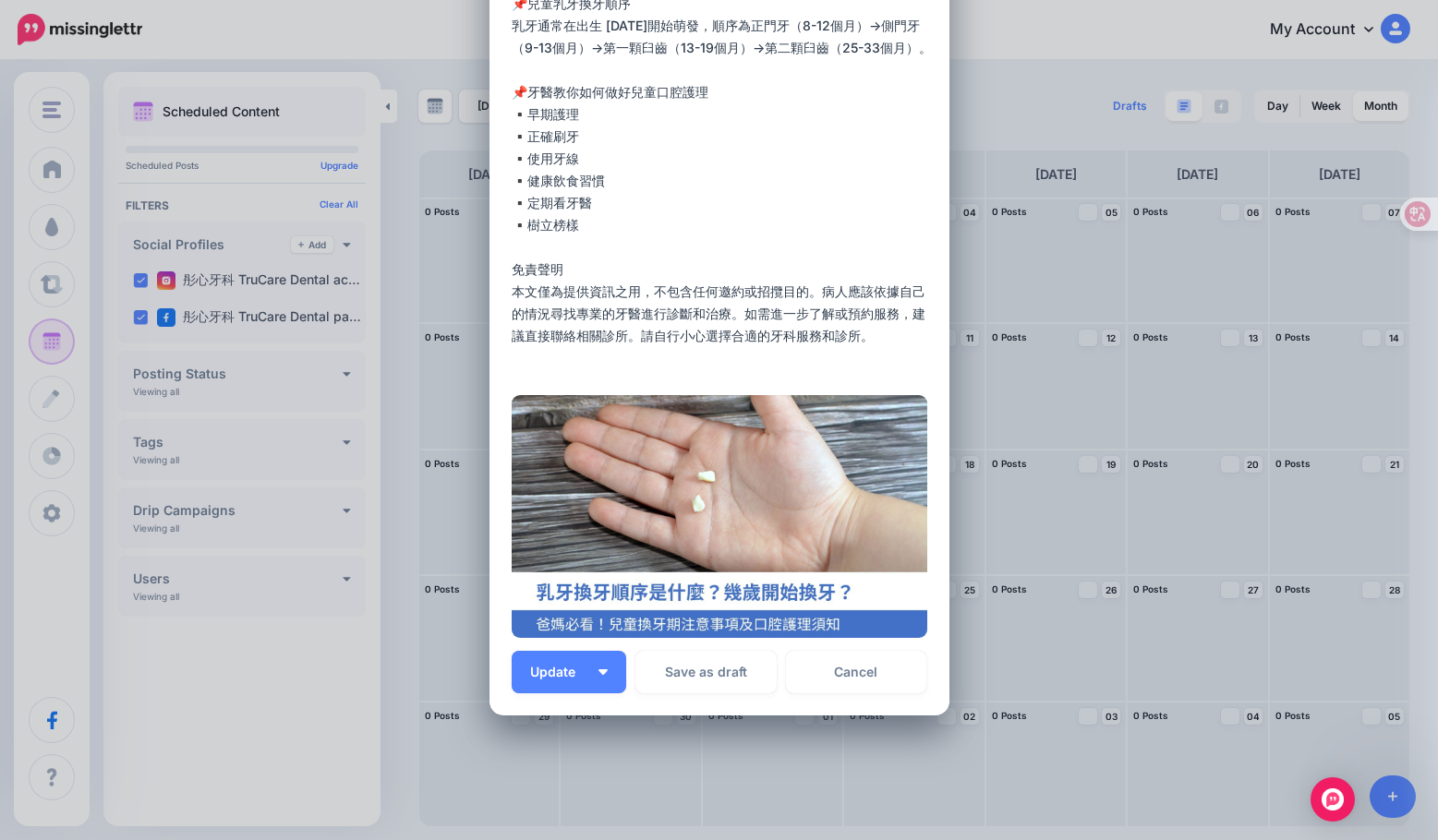
scroll to position [185, 0]
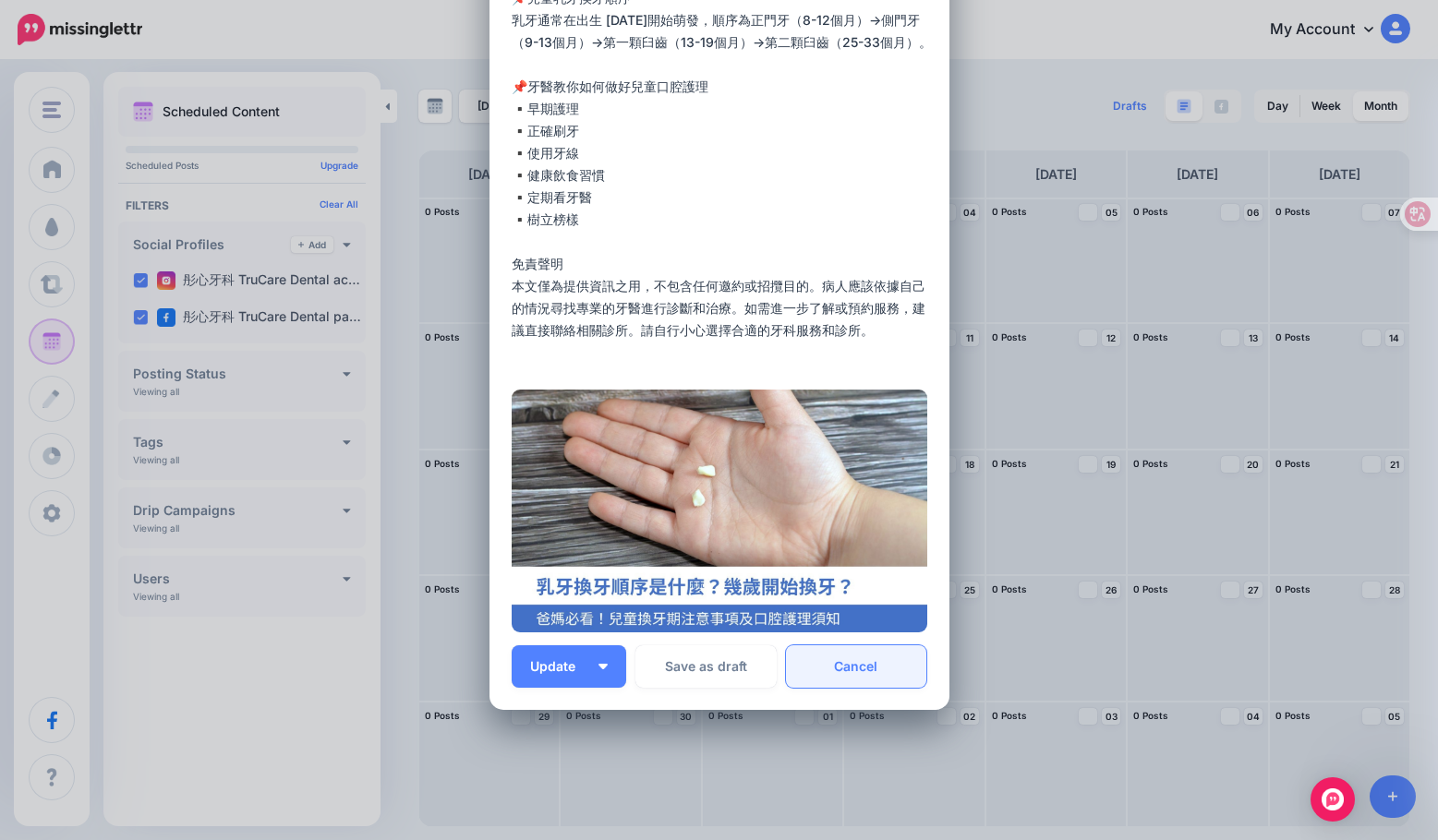
click at [860, 672] on link "Cancel" at bounding box center [856, 666] width 142 height 42
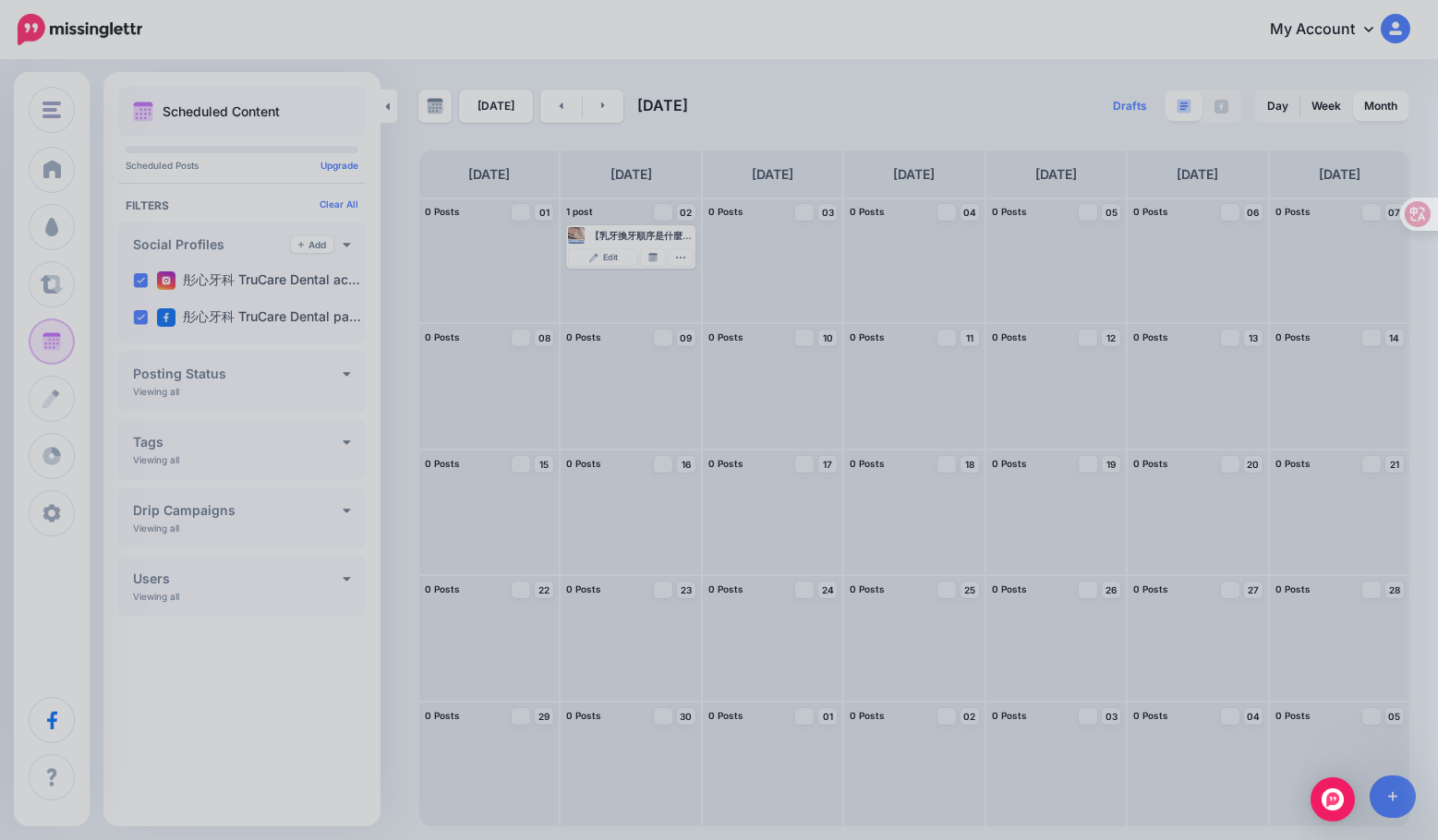
scroll to position [0, 0]
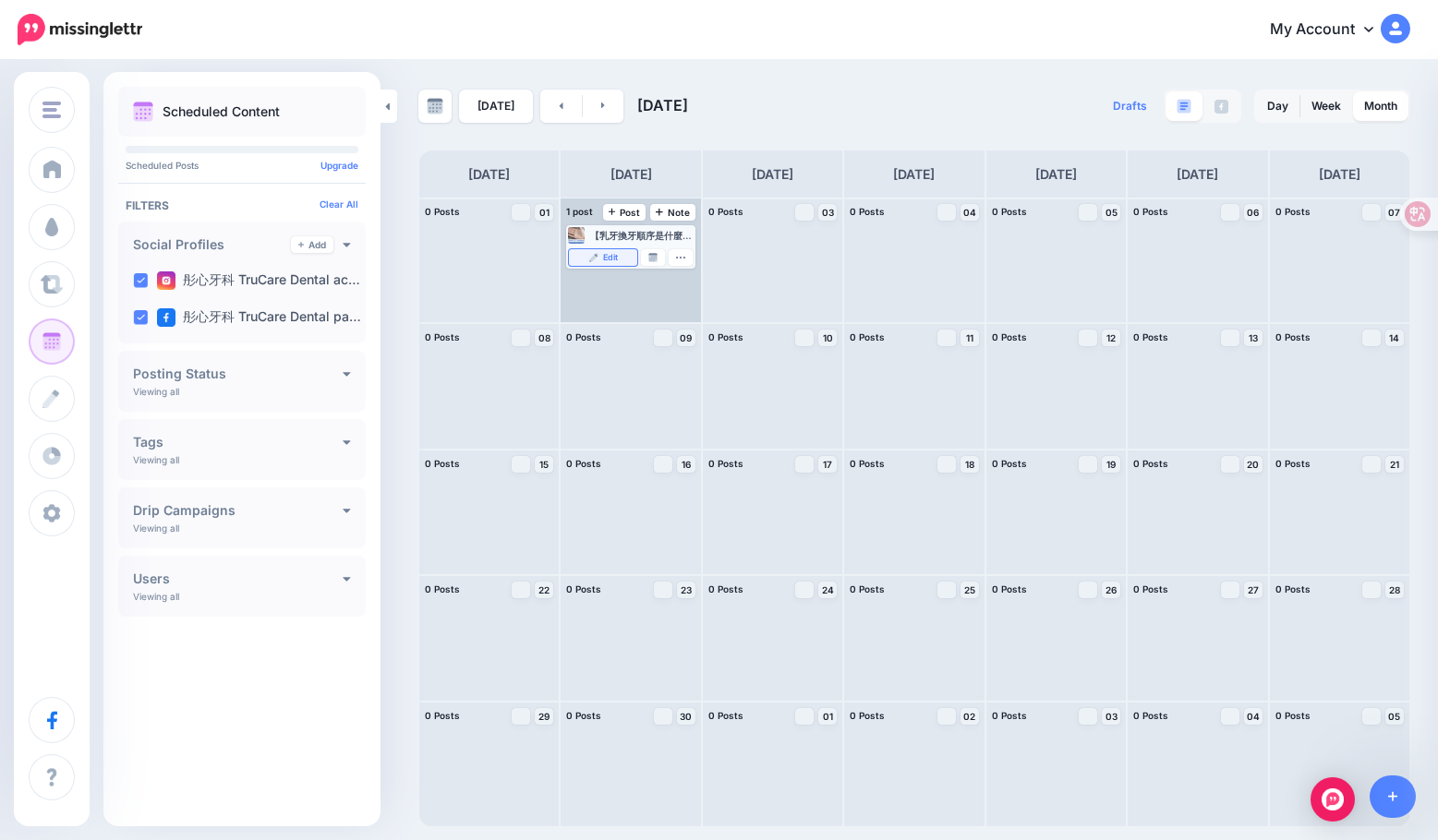
click at [610, 255] on span "Edit" at bounding box center [611, 258] width 15 height 9
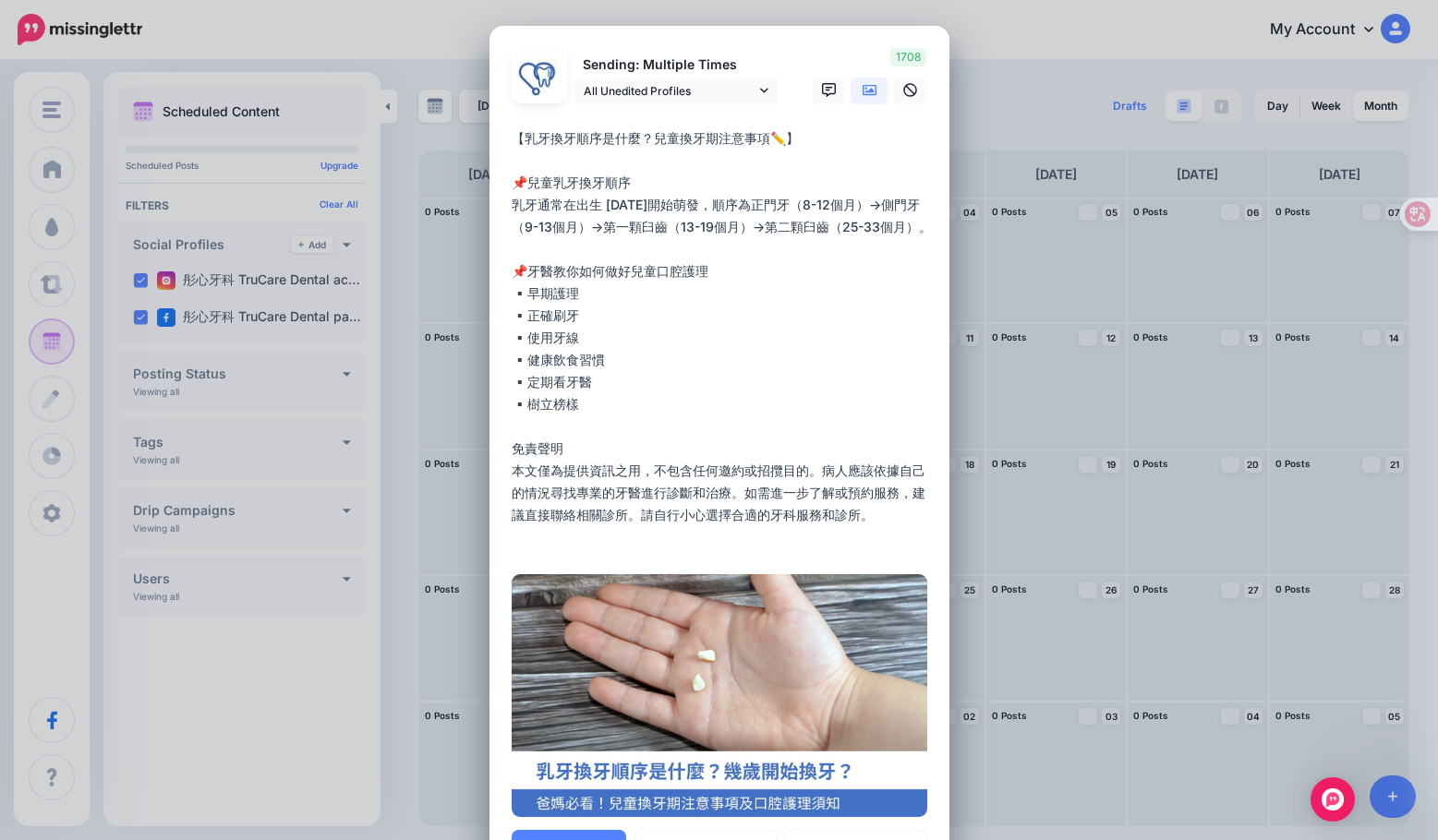
click at [524, 409] on textarea "**********" at bounding box center [723, 338] width 425 height 421
drag, startPoint x: 579, startPoint y: 403, endPoint x: 499, endPoint y: 406, distance: 80.1
click at [499, 406] on div "Loading Sending: Multiple Times All Unedited Profiles 2nd Sep 10:30" at bounding box center [719, 460] width 460 height 868
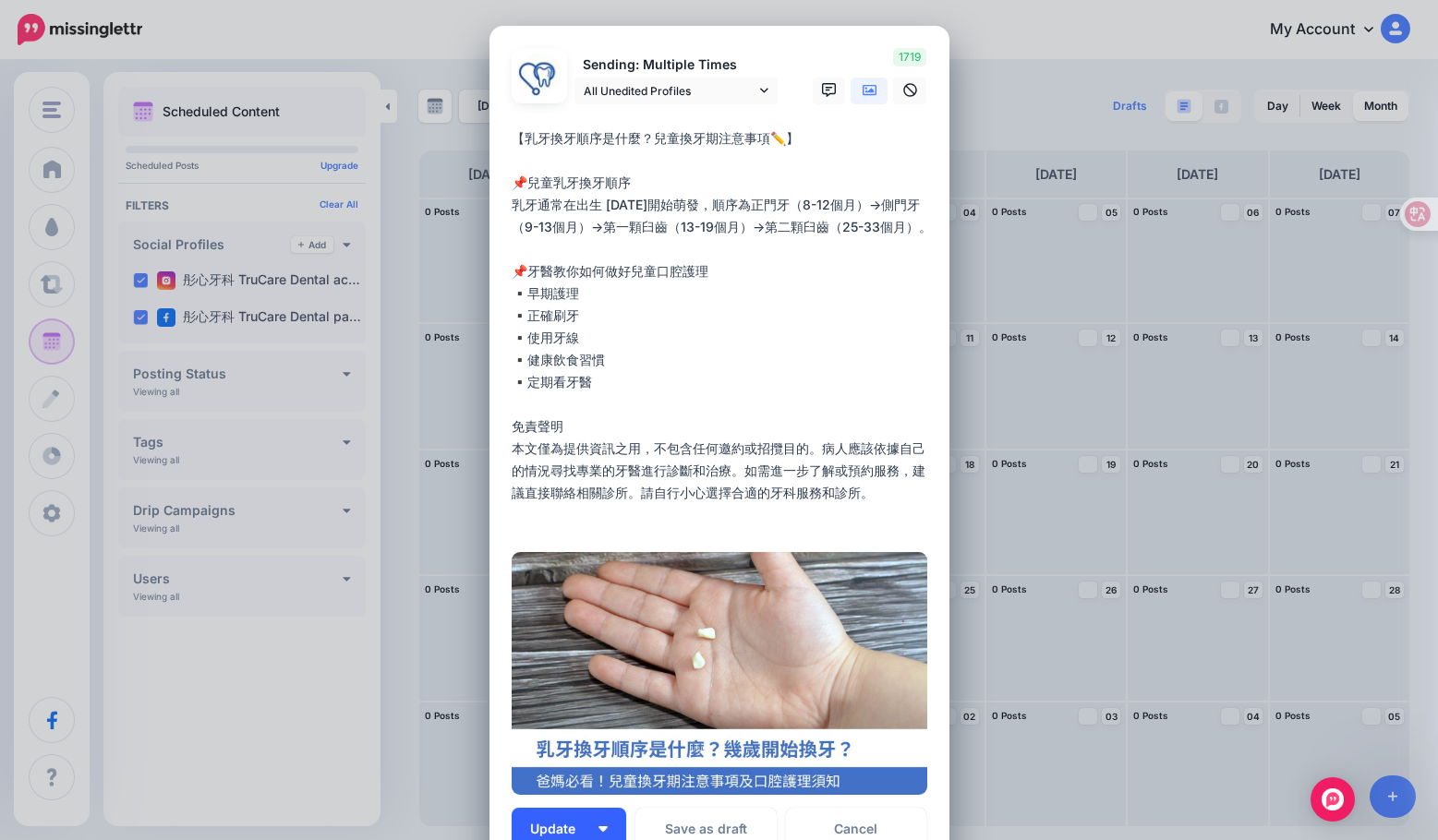
type textarea "**********"
click at [599, 826] on img "button" at bounding box center [603, 829] width 9 height 6
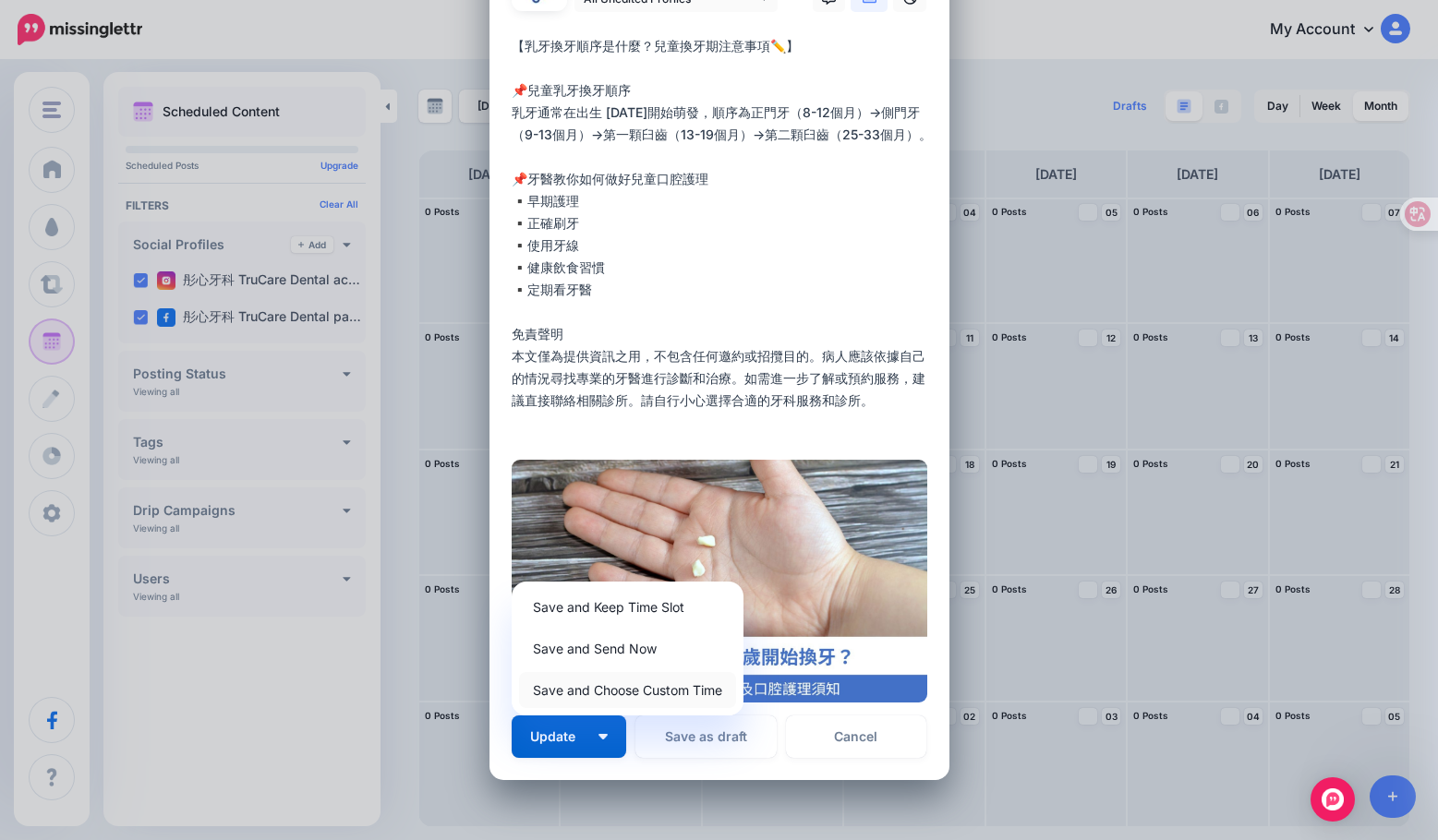
click at [667, 690] on link "Save and Choose Custom Time" at bounding box center [627, 690] width 217 height 36
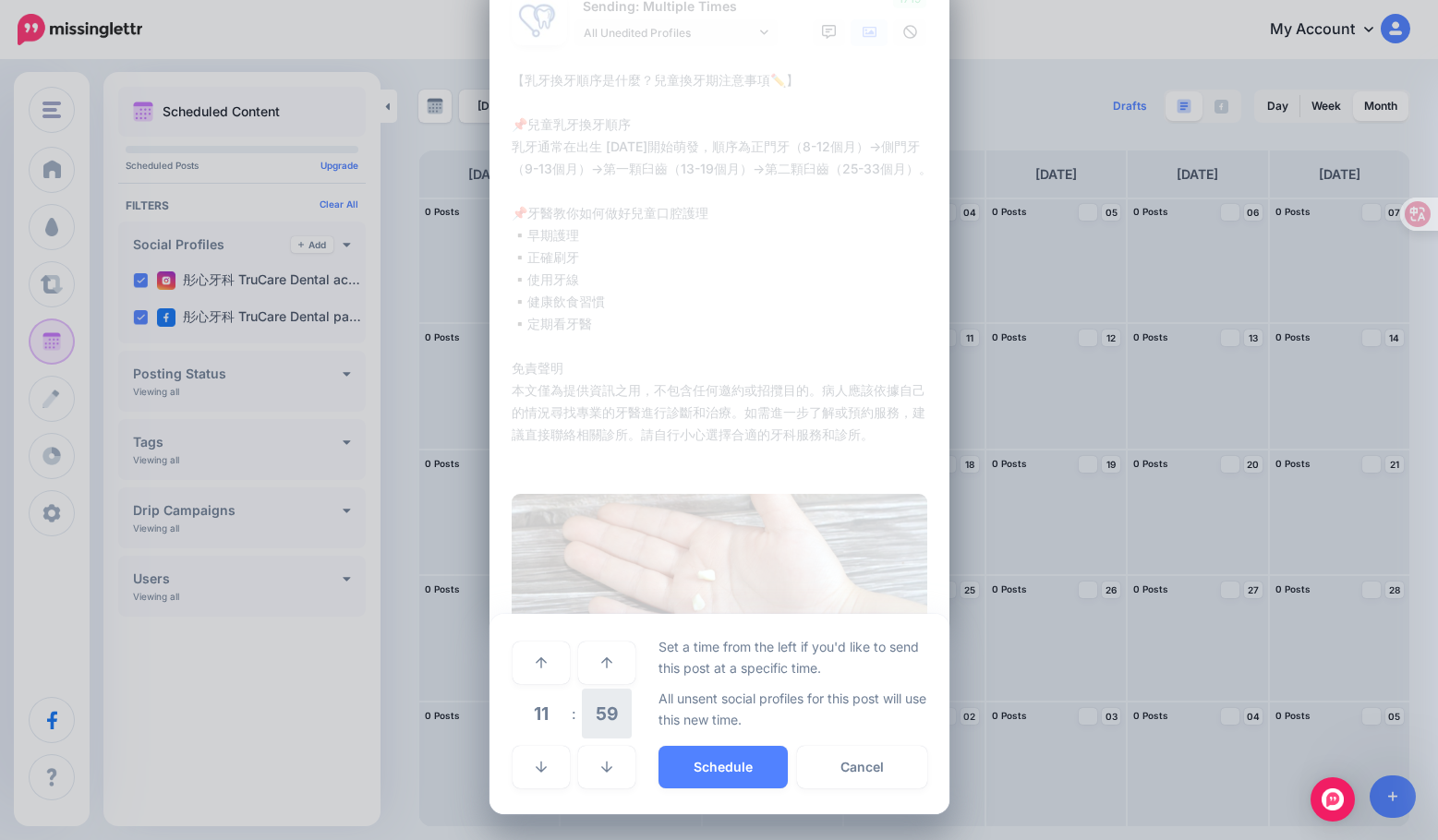
scroll to position [58, 0]
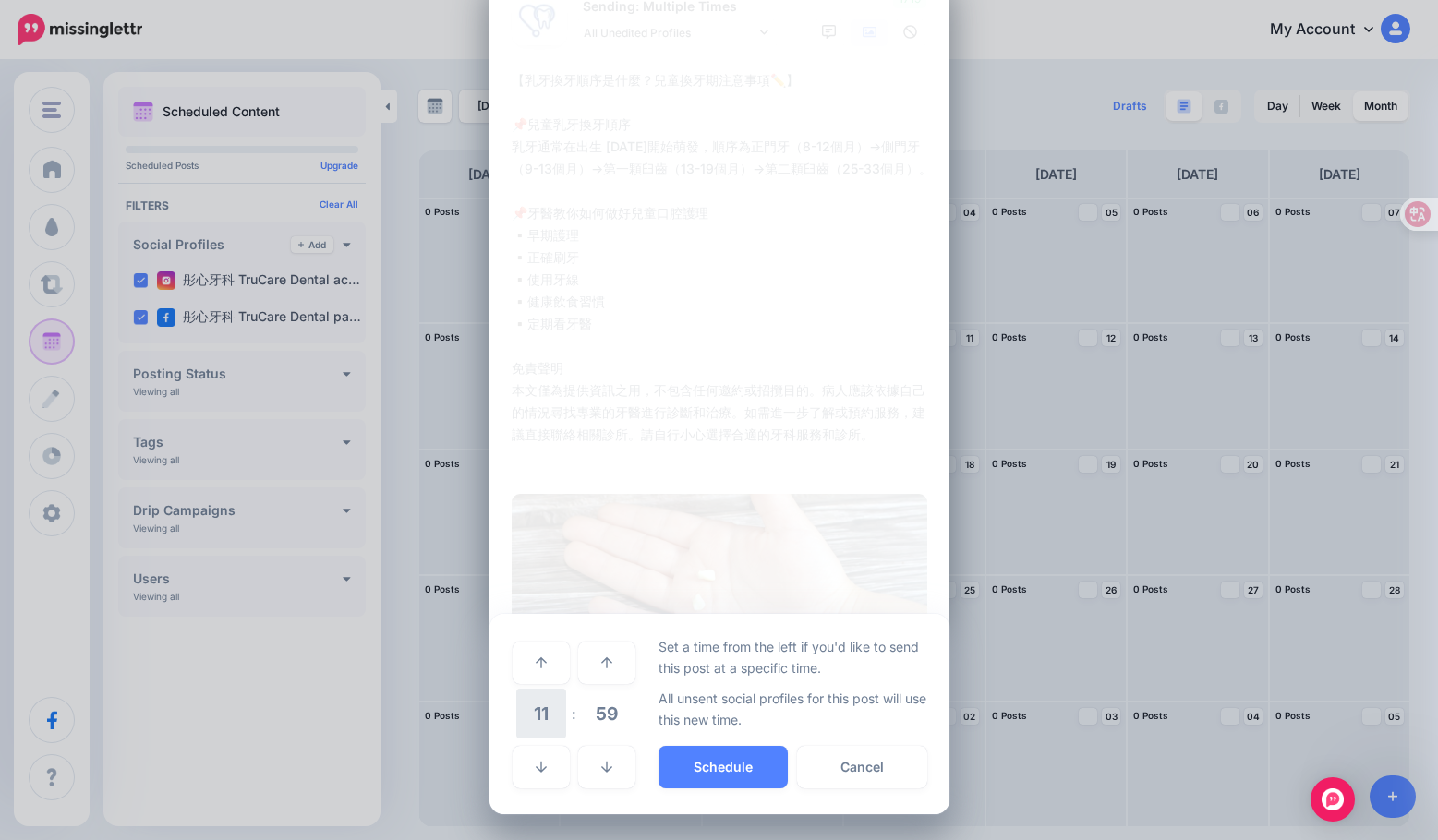
click at [529, 715] on span "11" at bounding box center [540, 712] width 50 height 50
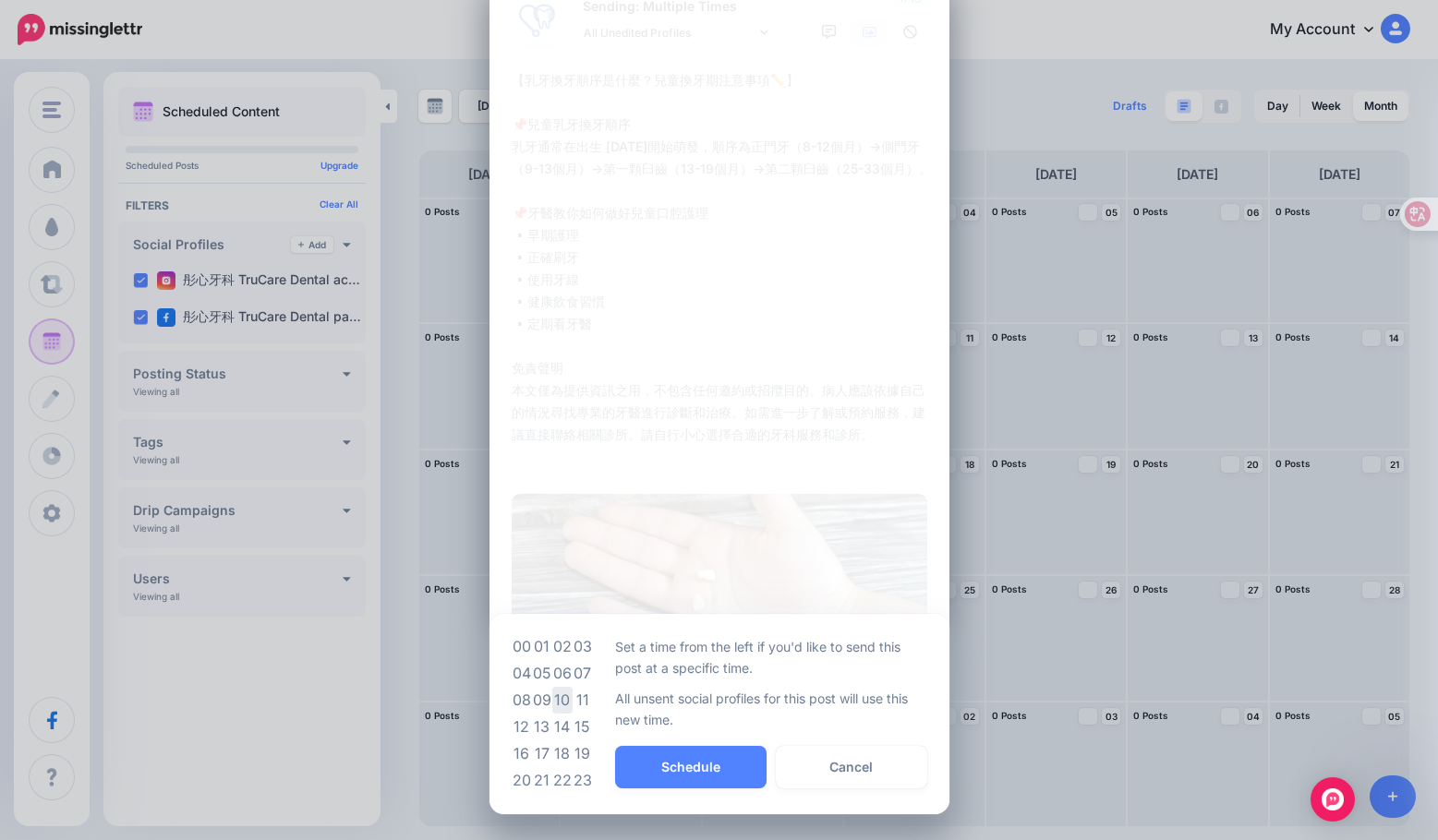
click at [559, 699] on td "10" at bounding box center [563, 699] width 21 height 27
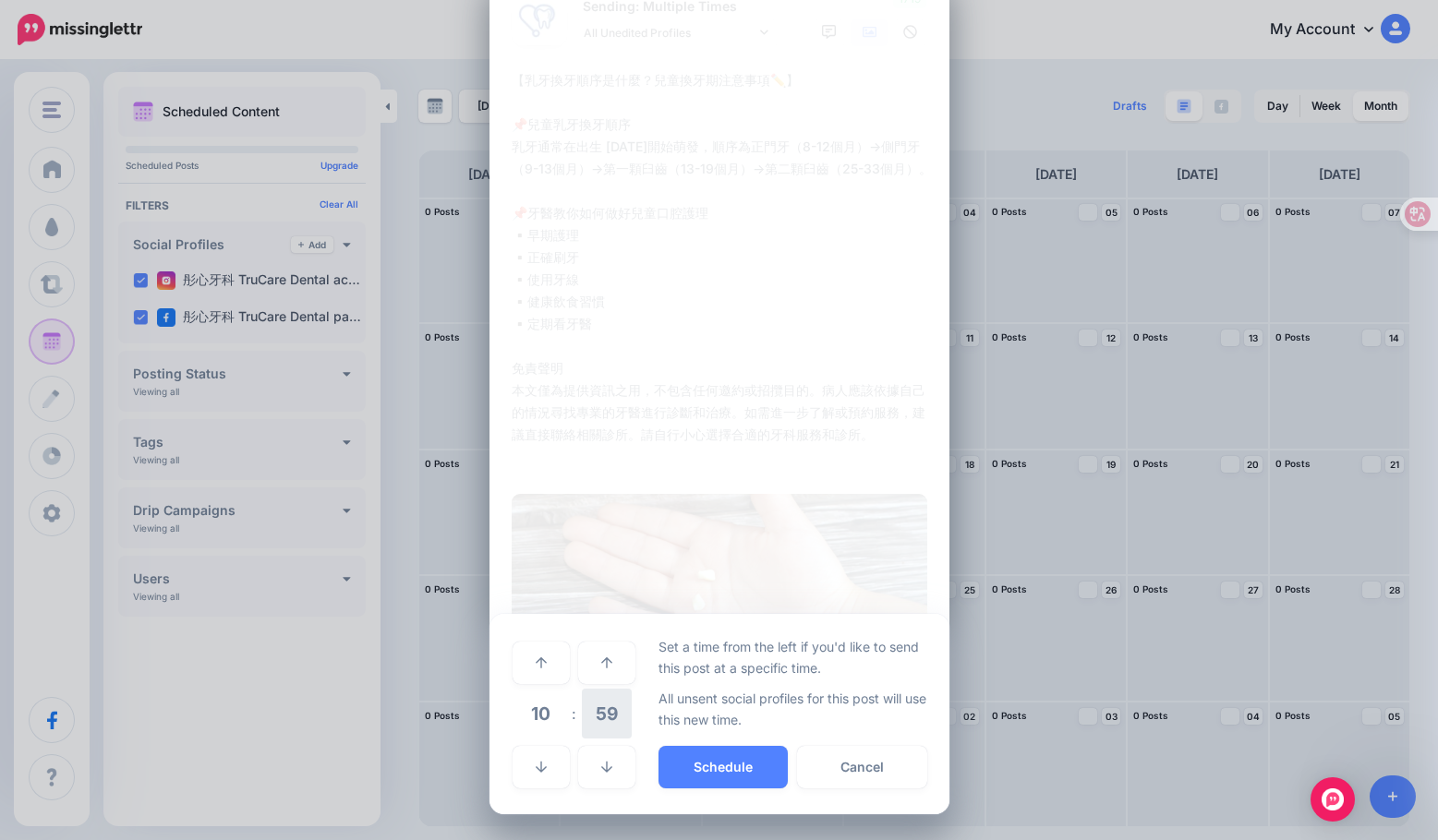
click at [584, 717] on span "59" at bounding box center [606, 712] width 50 height 50
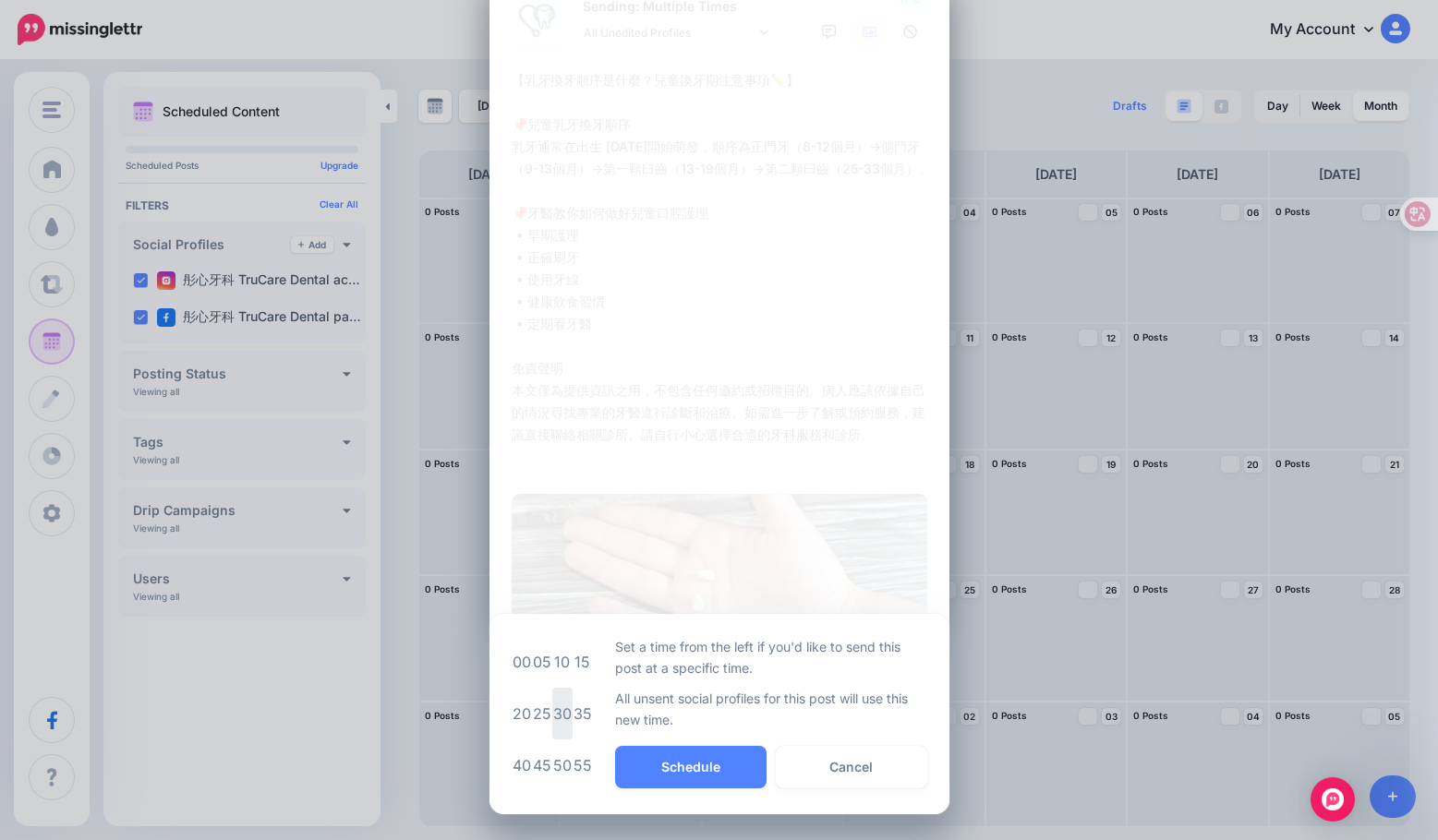
click at [552, 711] on td "30" at bounding box center [563, 712] width 21 height 52
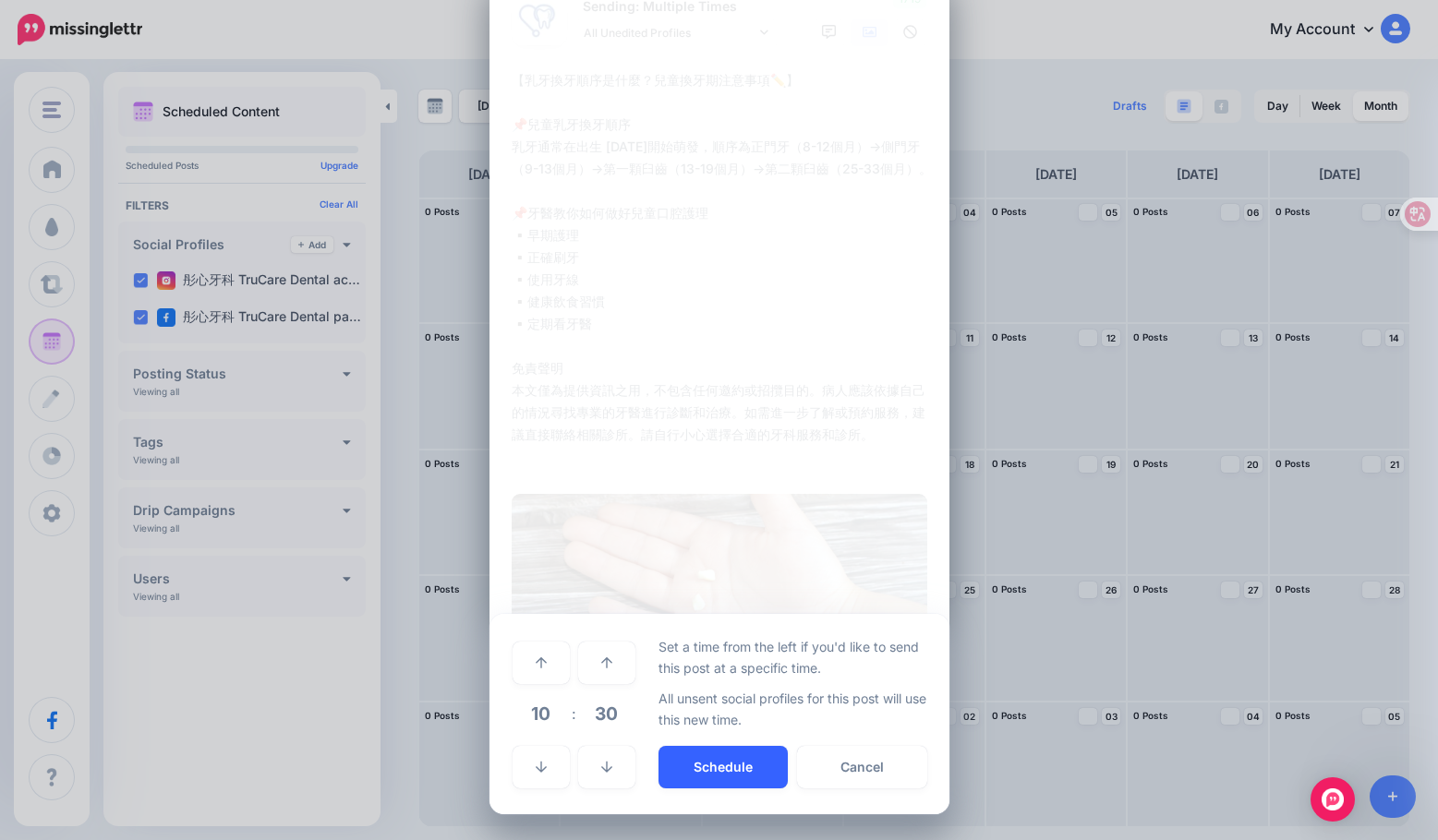
click at [668, 764] on button "Schedule" at bounding box center [723, 766] width 129 height 42
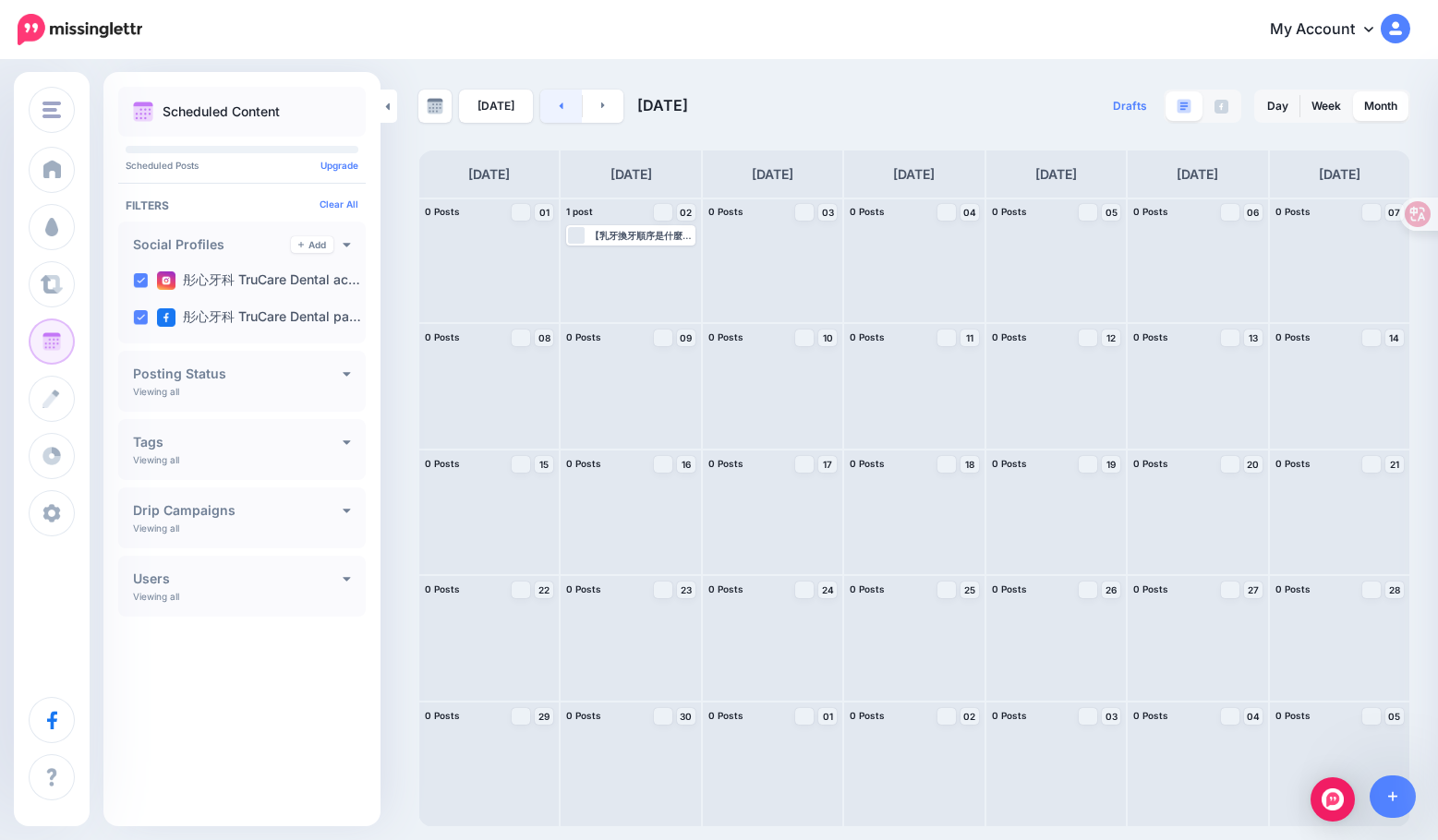
click at [559, 115] on link at bounding box center [561, 105] width 41 height 33
